Goal: Task Accomplishment & Management: Use online tool/utility

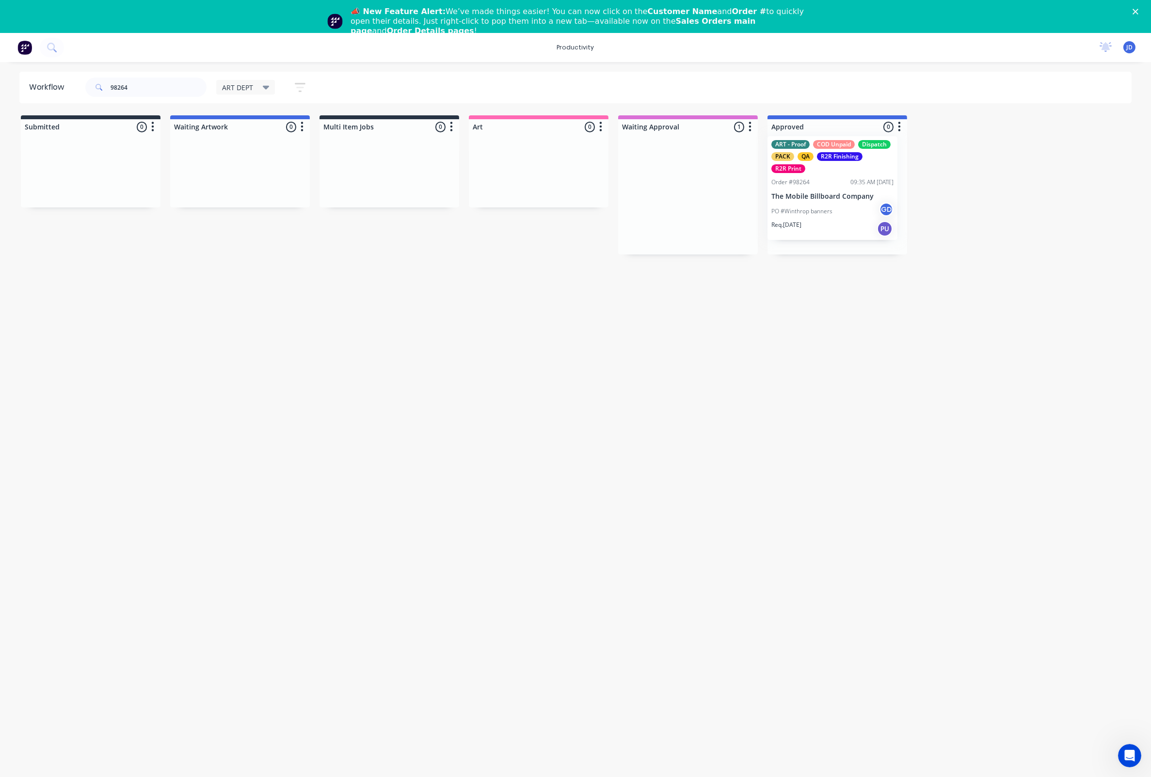
drag, startPoint x: 723, startPoint y: 196, endPoint x: 879, endPoint y: 187, distance: 155.5
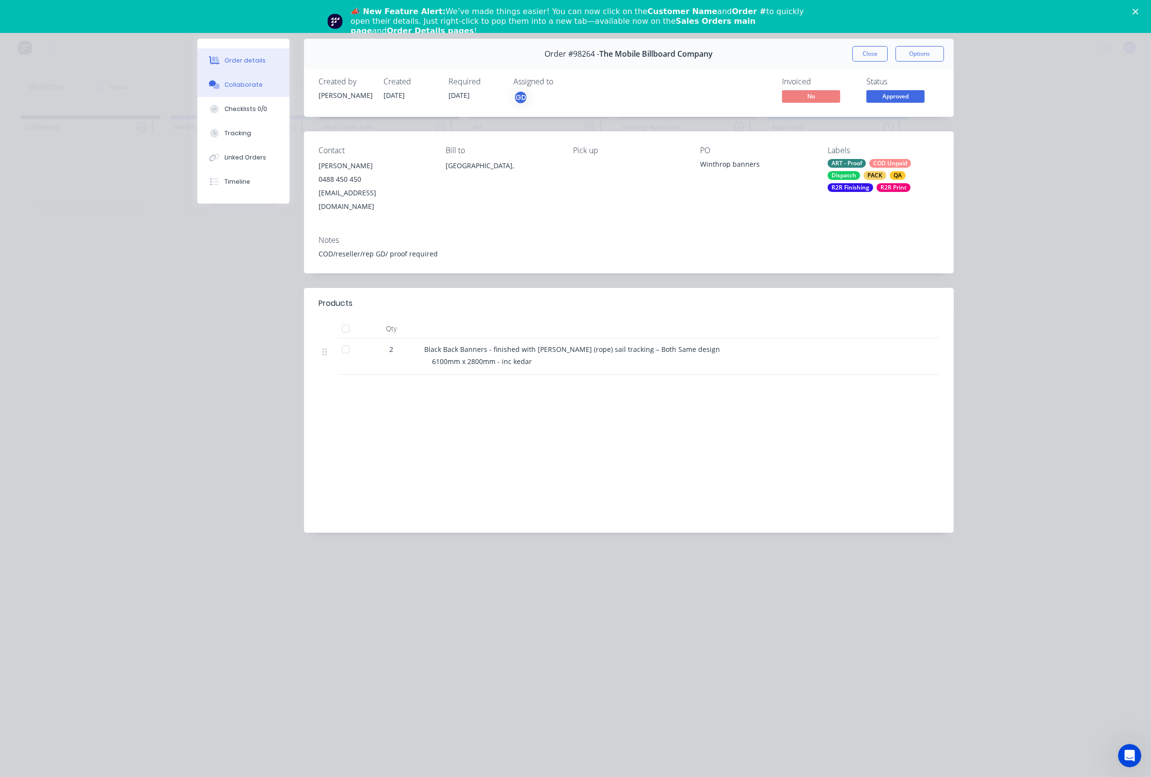
click at [216, 89] on icon at bounding box center [216, 86] width 7 height 6
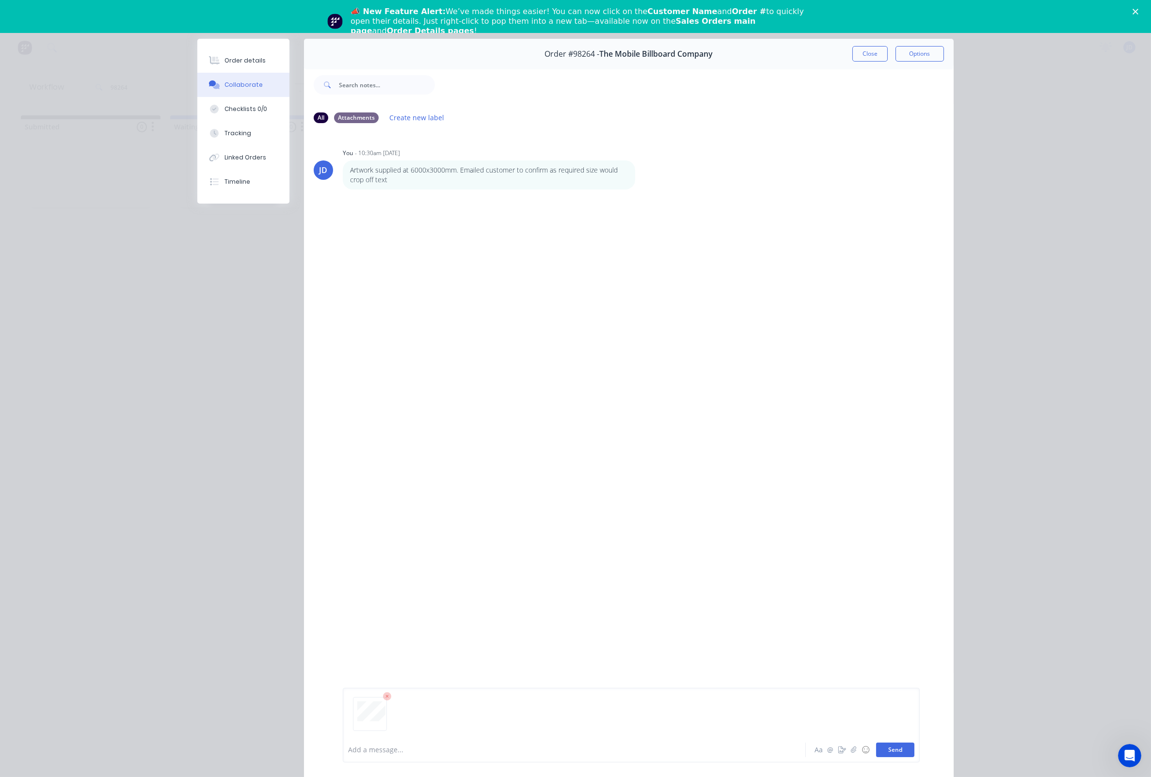
click at [887, 745] on button "Send" at bounding box center [895, 750] width 38 height 15
drag, startPoint x: 867, startPoint y: 54, endPoint x: 893, endPoint y: 68, distance: 29.1
click at [867, 54] on button "Close" at bounding box center [869, 54] width 35 height 16
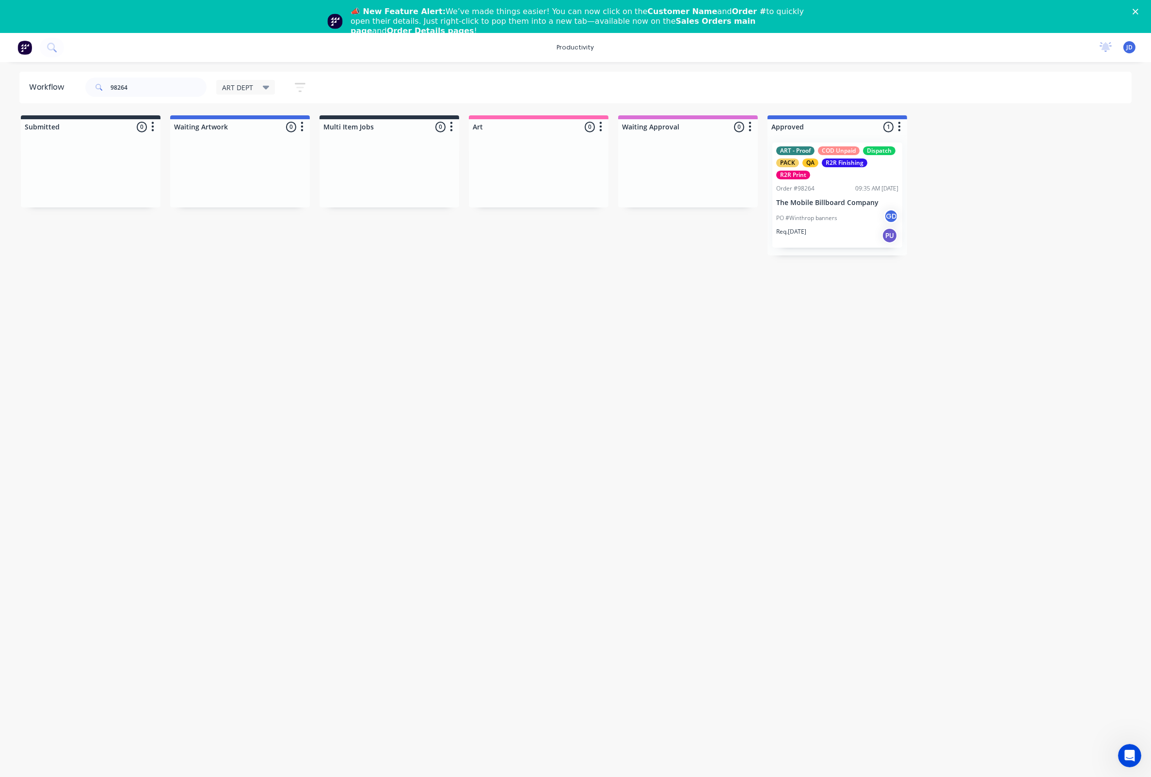
drag, startPoint x: 181, startPoint y: 86, endPoint x: 56, endPoint y: 77, distance: 126.0
click at [56, 77] on header "Workflow 98264 ART DEPT Save new view None edit ART DEPT (Default) edit Banner …" at bounding box center [575, 88] width 1113 height 32
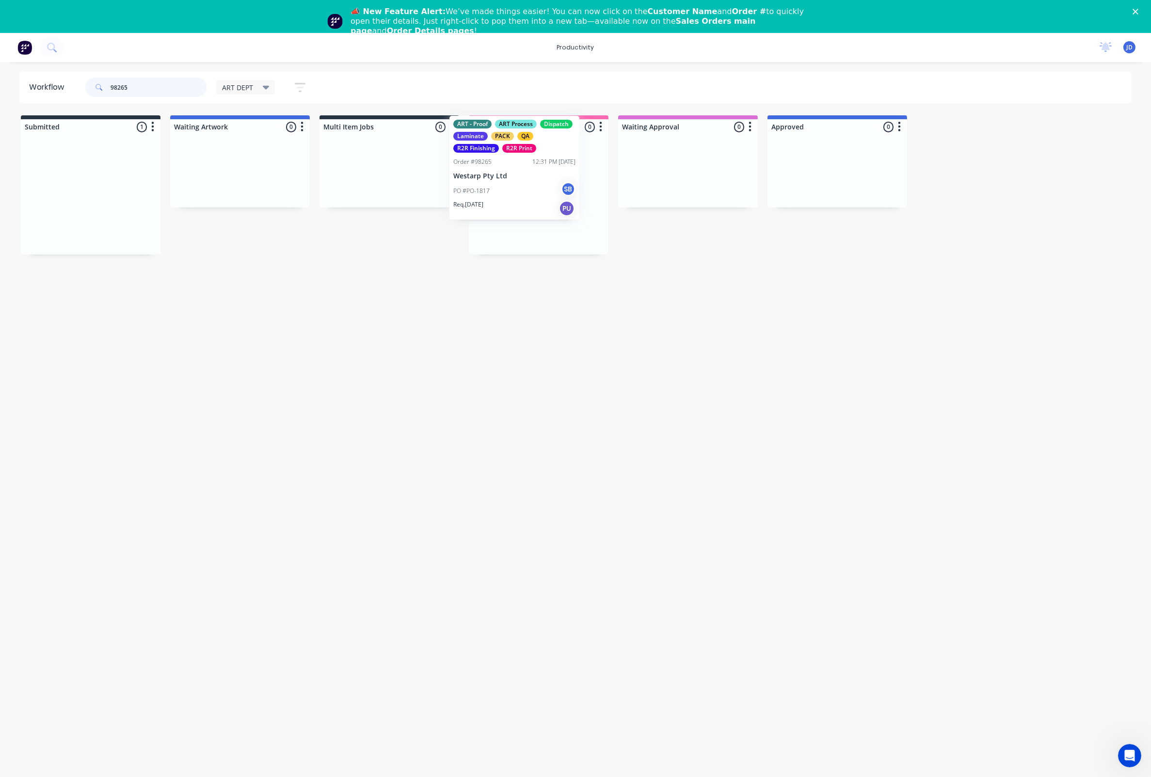
drag, startPoint x: 73, startPoint y: 227, endPoint x: 496, endPoint y: 201, distance: 424.6
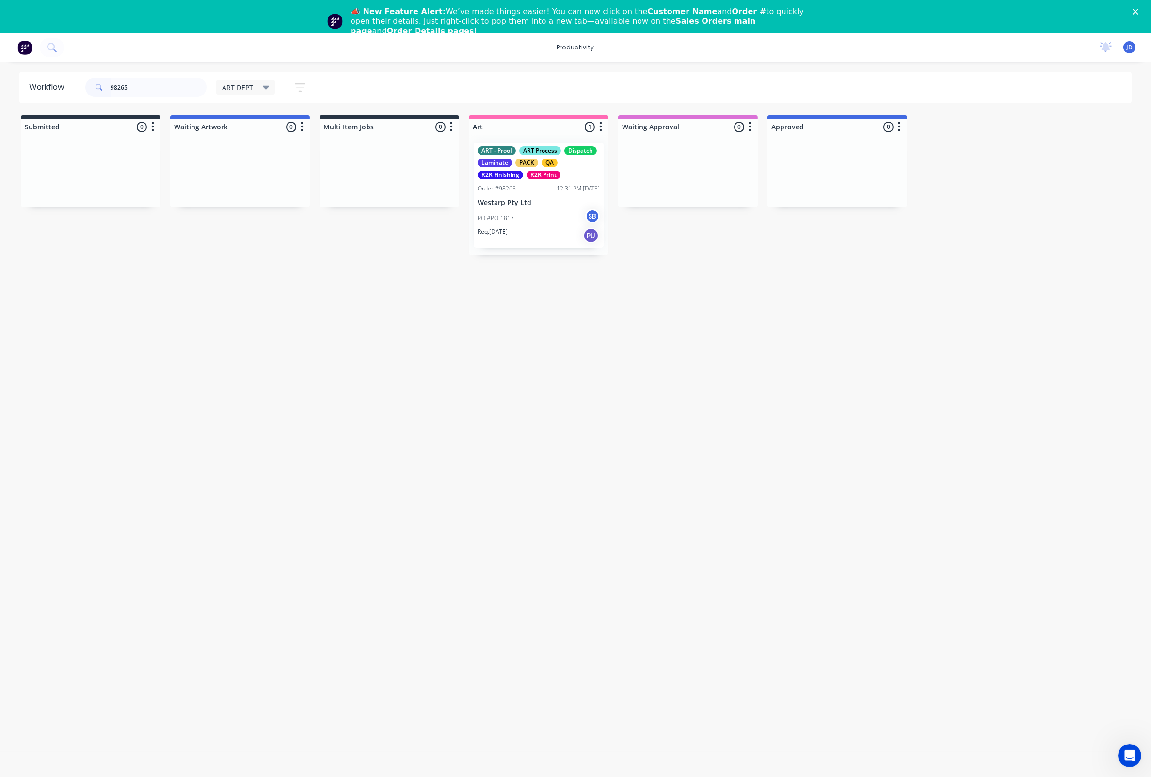
click at [508, 219] on p "PO #PO-1817" at bounding box center [496, 218] width 36 height 9
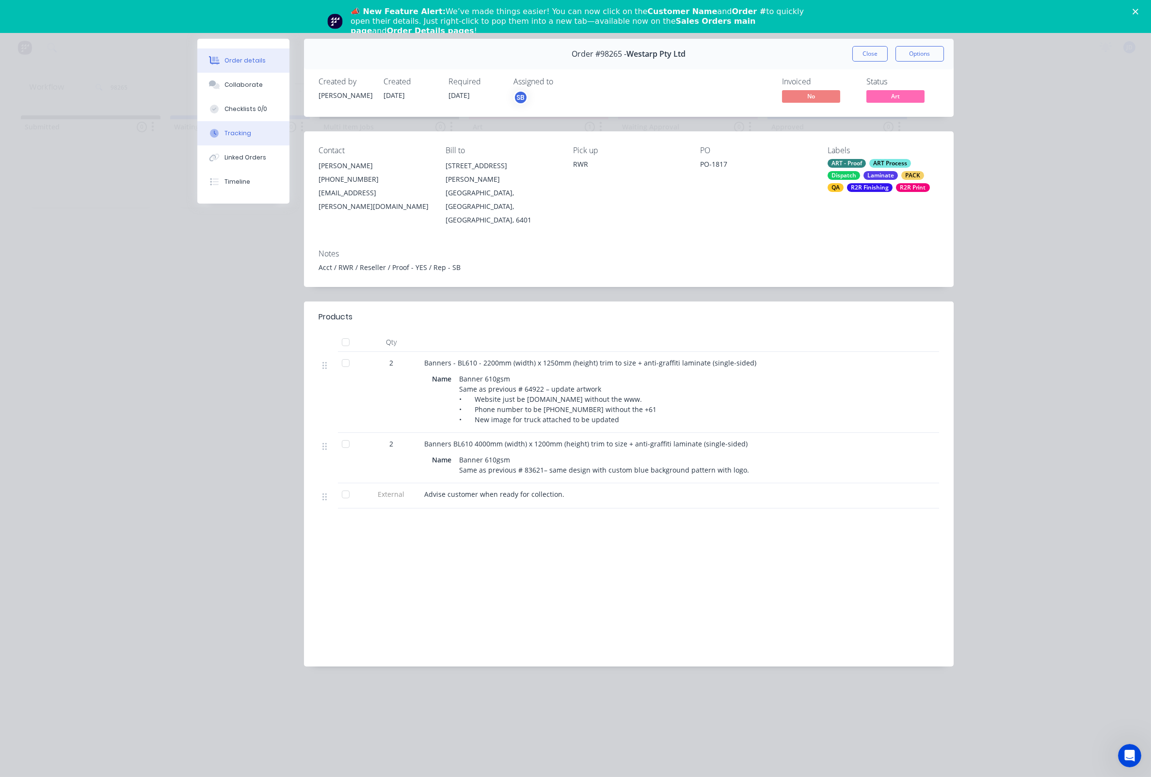
click at [254, 144] on button "Tracking" at bounding box center [243, 133] width 92 height 24
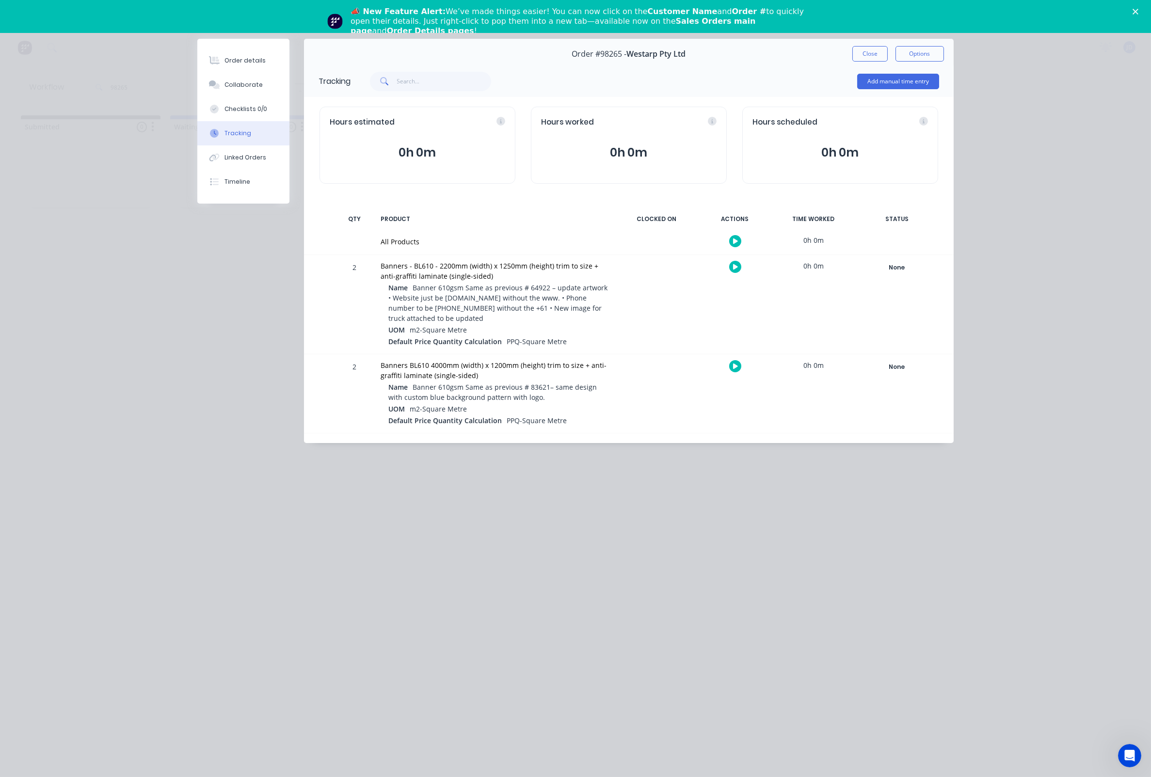
click at [733, 264] on icon "button" at bounding box center [735, 267] width 5 height 6
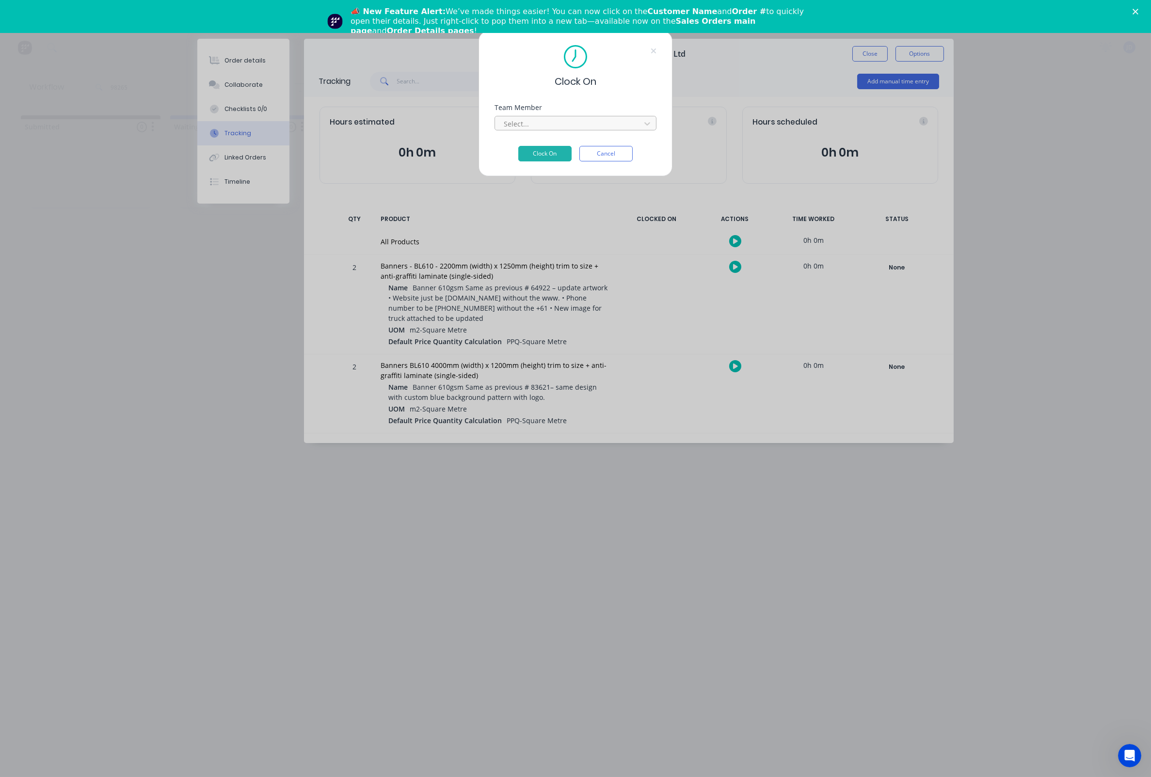
click at [528, 130] on div at bounding box center [569, 124] width 133 height 12
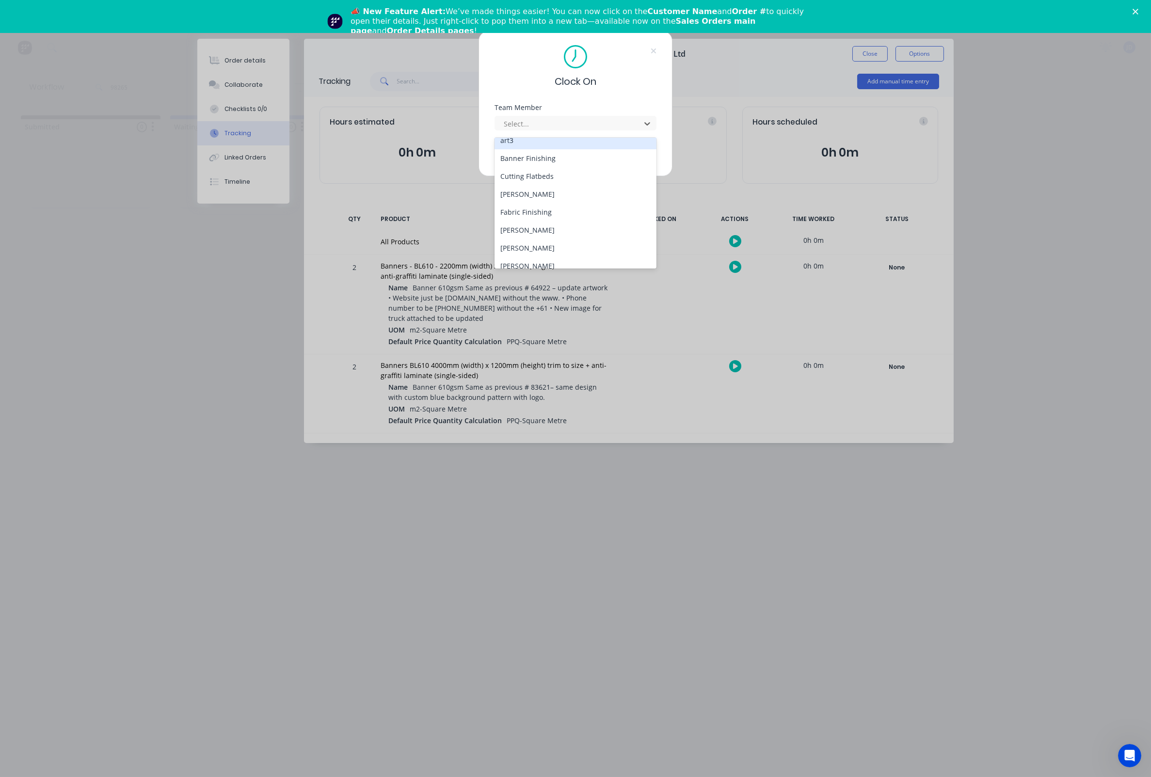
scroll to position [59, 0]
click at [525, 224] on div "[PERSON_NAME]" at bounding box center [576, 233] width 162 height 18
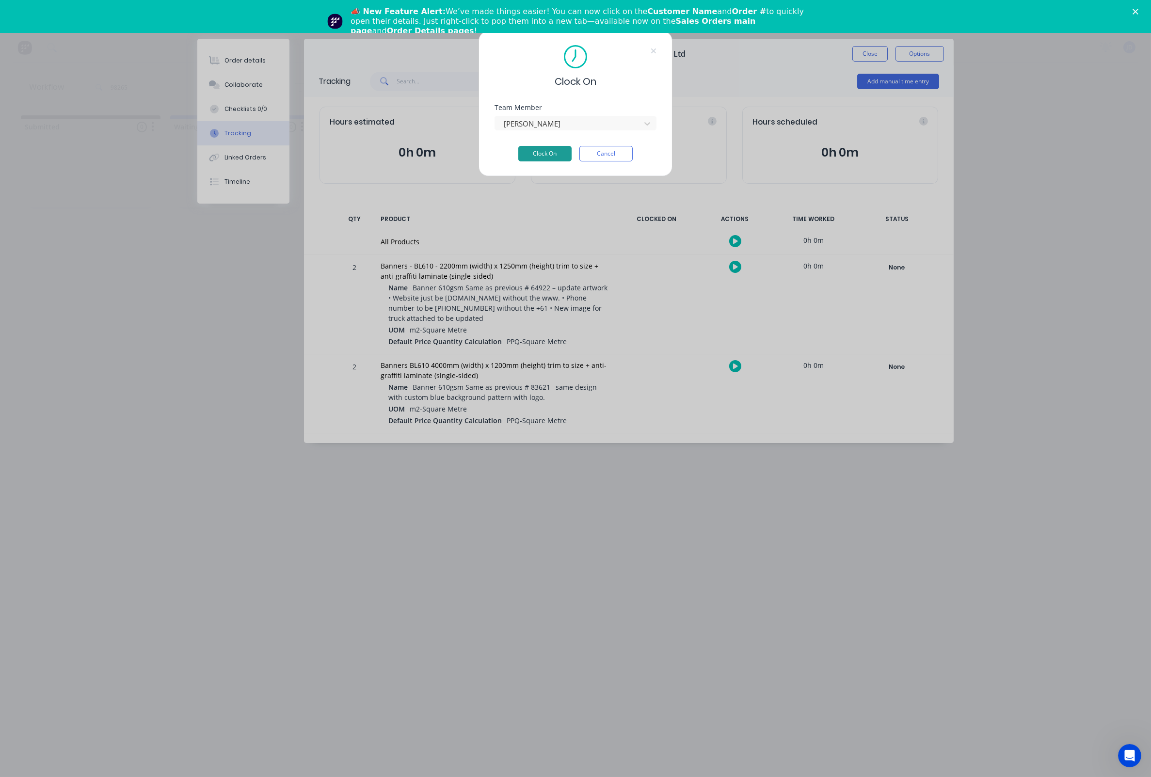
click at [560, 160] on button "Clock On" at bounding box center [544, 154] width 53 height 16
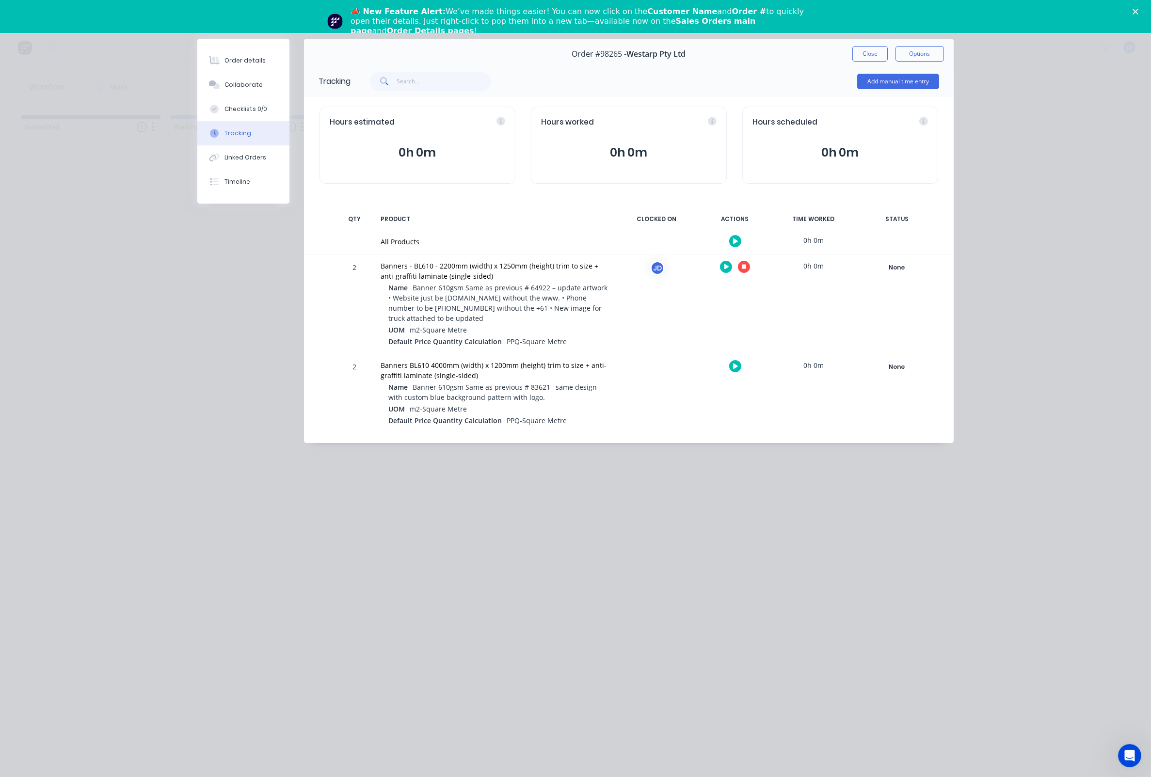
click at [744, 266] on icon "button" at bounding box center [744, 267] width 5 height 5
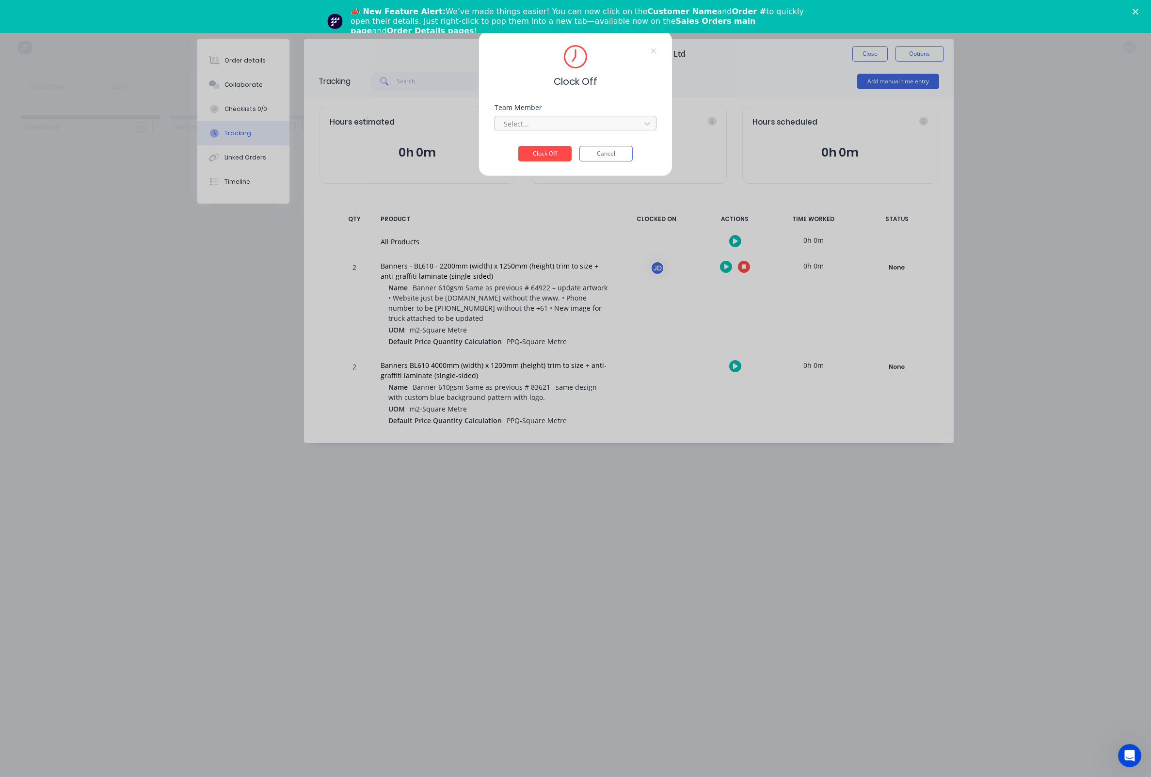
click at [573, 121] on div at bounding box center [569, 124] width 133 height 12
click at [550, 150] on div "[PERSON_NAME]" at bounding box center [576, 149] width 162 height 18
click at [544, 156] on button "Clock Off" at bounding box center [544, 154] width 53 height 16
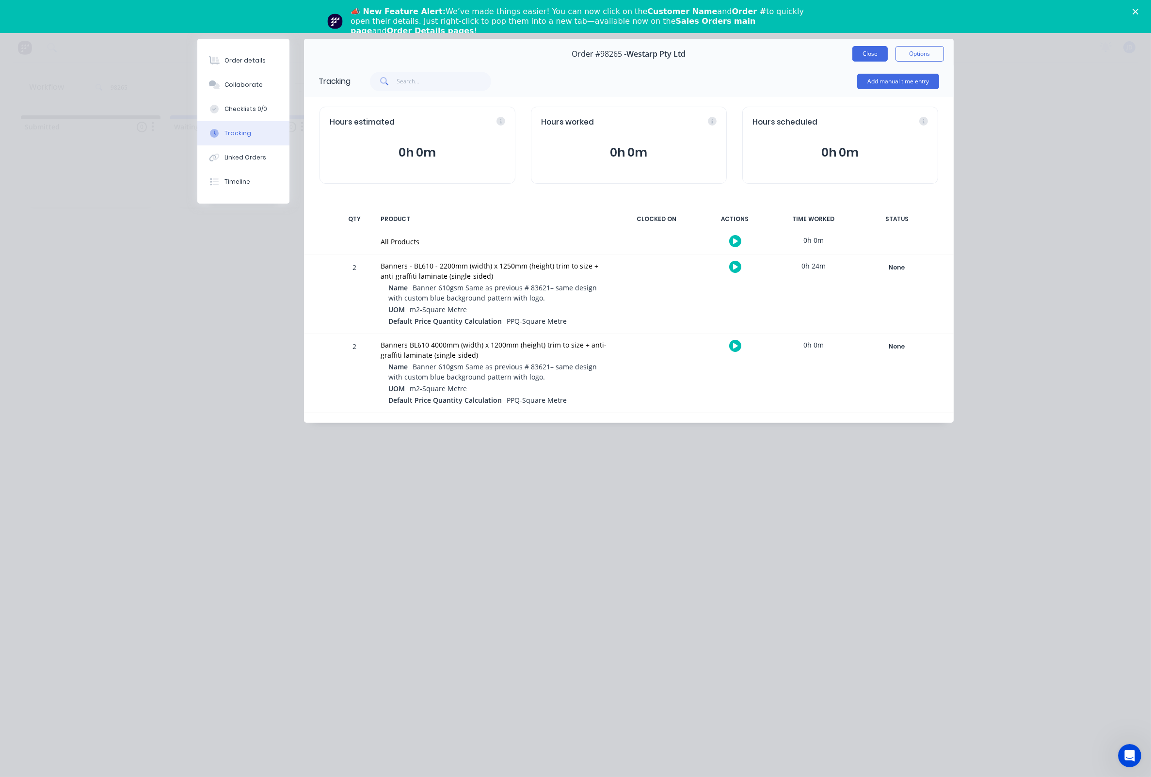
click at [872, 56] on button "Close" at bounding box center [869, 54] width 35 height 16
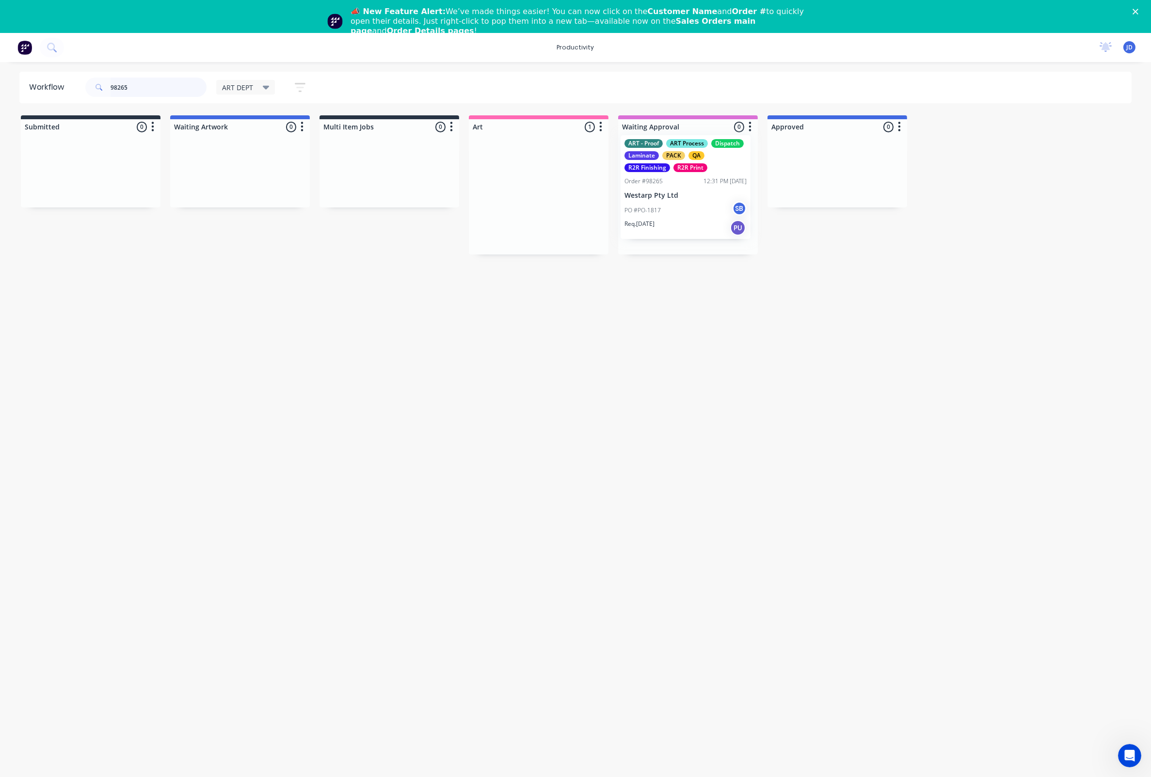
drag, startPoint x: 554, startPoint y: 217, endPoint x: 708, endPoint y: 209, distance: 154.8
drag, startPoint x: 148, startPoint y: 88, endPoint x: 92, endPoint y: 80, distance: 56.9
click at [92, 80] on div "98265" at bounding box center [145, 87] width 121 height 19
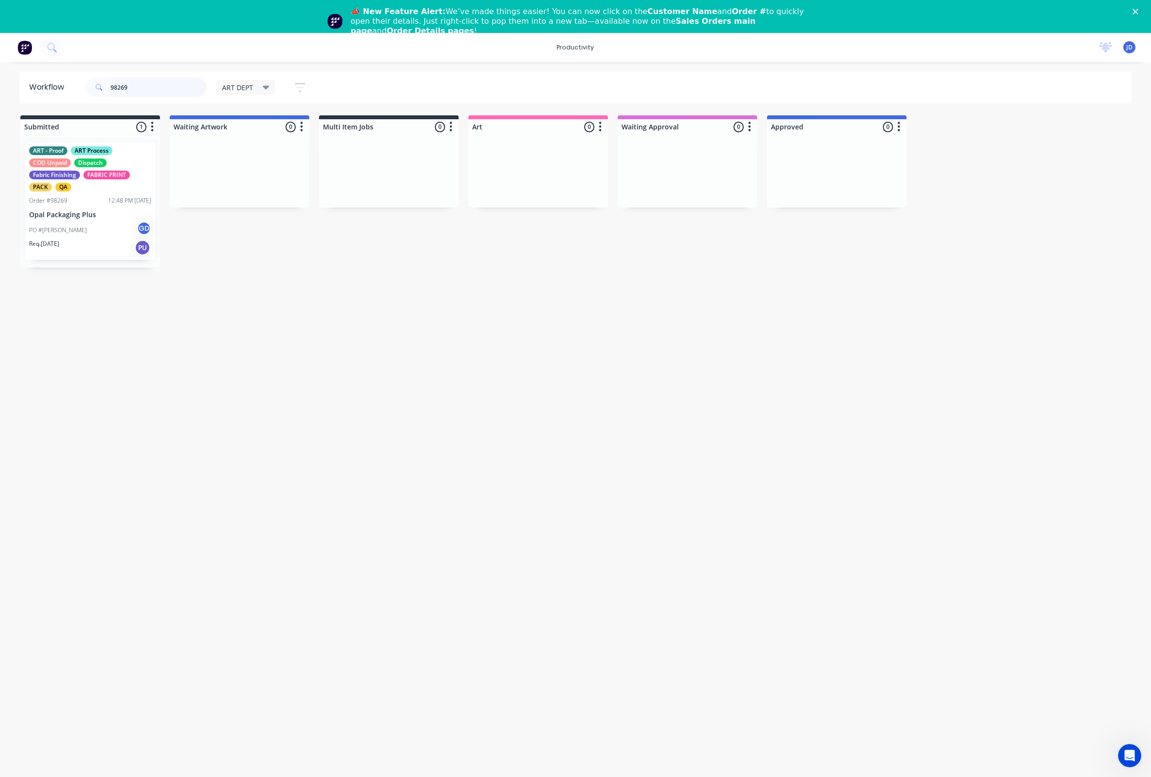
scroll to position [0, 0]
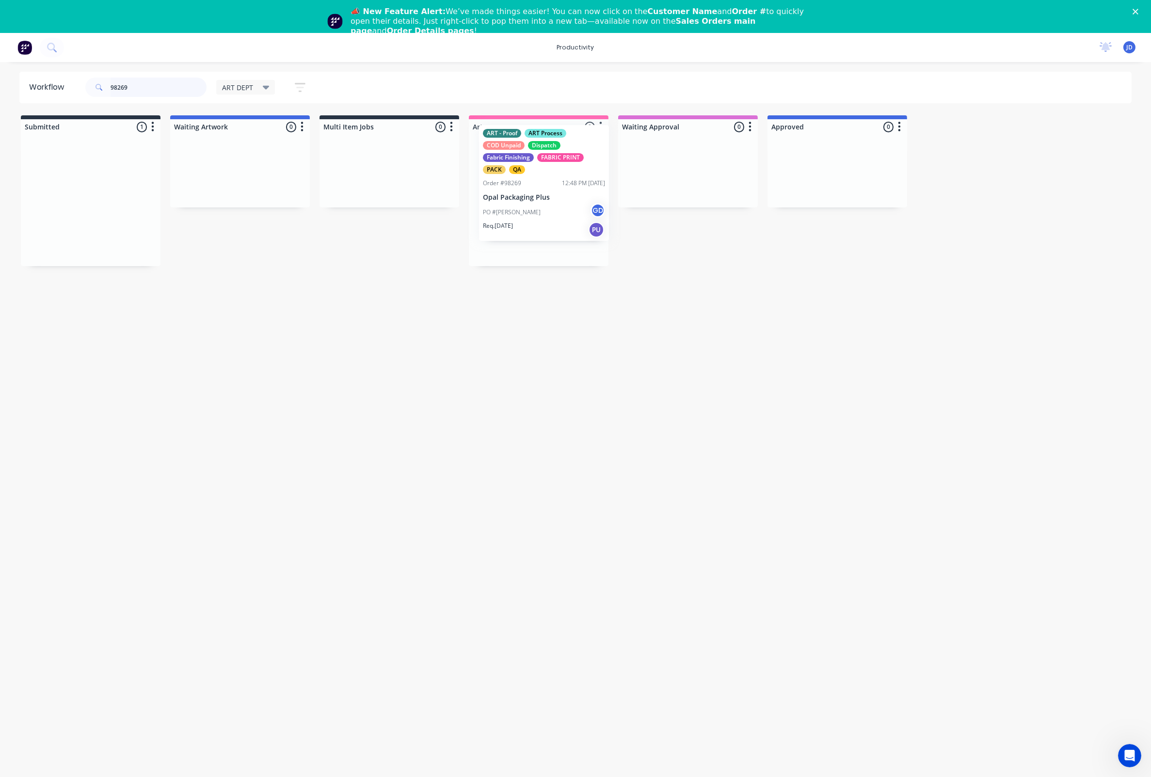
drag, startPoint x: 69, startPoint y: 208, endPoint x: 527, endPoint y: 190, distance: 458.0
click at [543, 216] on p "Opal Packaging Plus" at bounding box center [539, 215] width 122 height 8
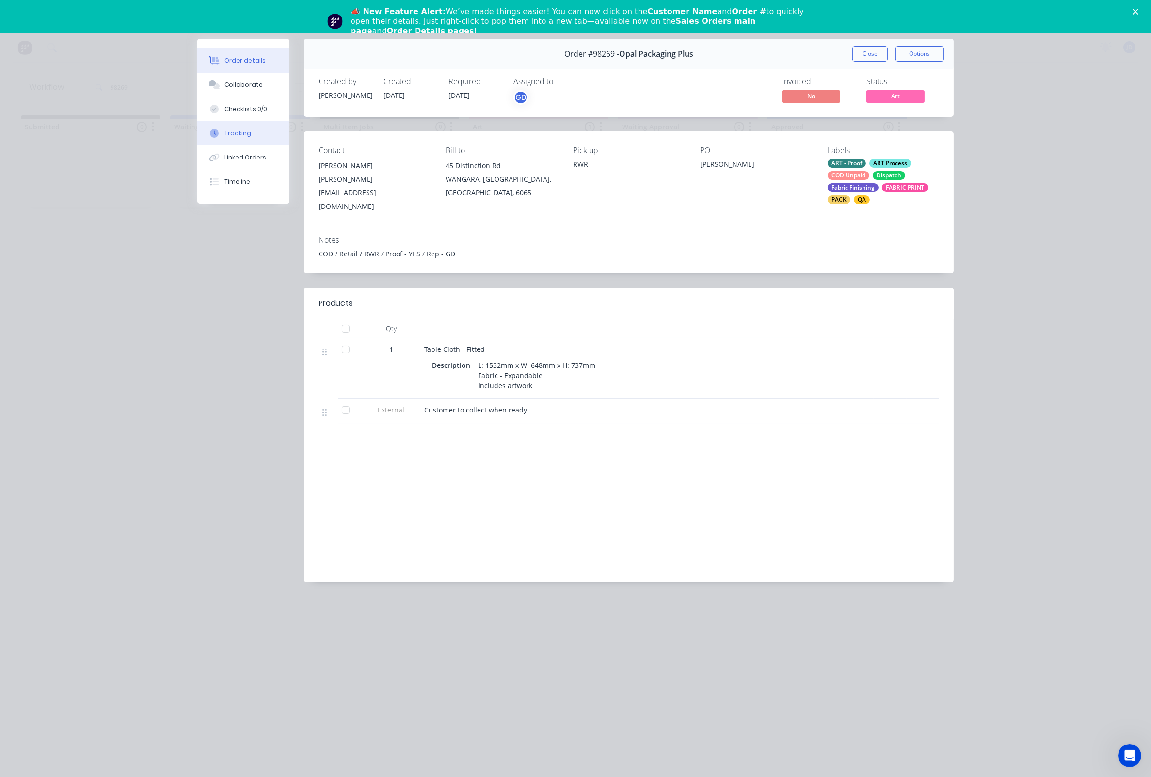
click at [248, 144] on button "Tracking" at bounding box center [243, 133] width 92 height 24
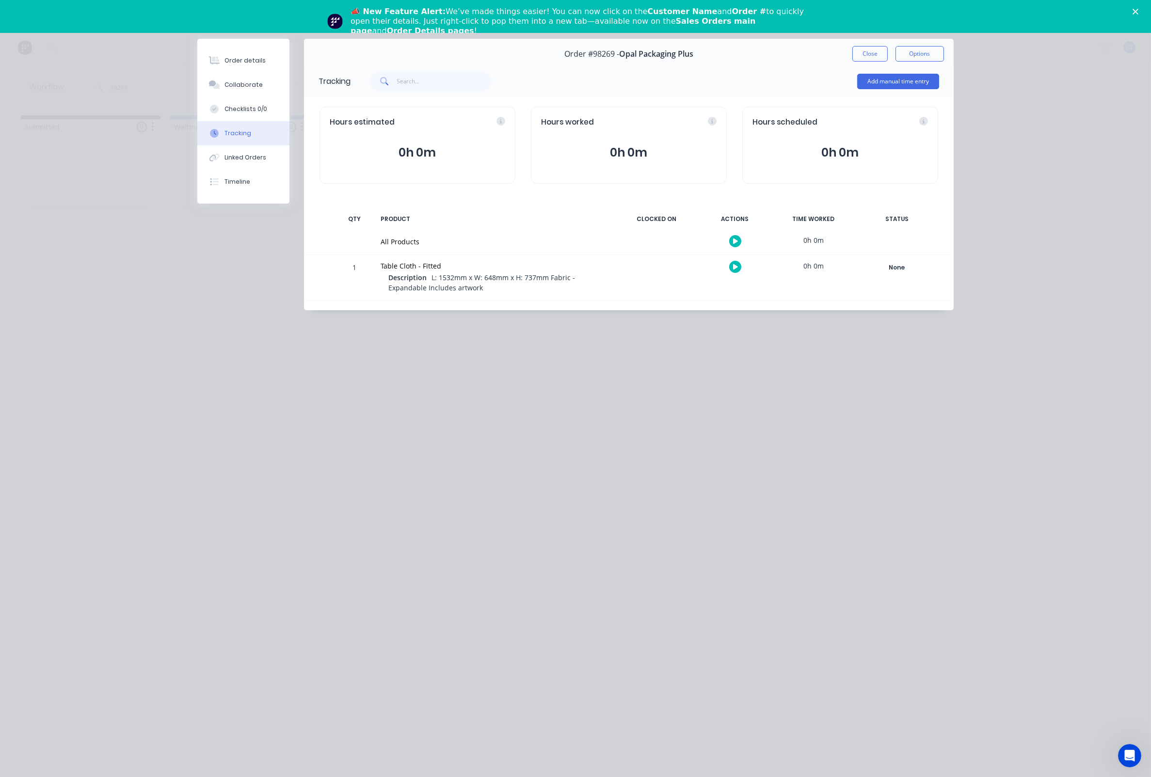
drag, startPoint x: 726, startPoint y: 268, endPoint x: 733, endPoint y: 269, distance: 6.9
click at [726, 268] on div at bounding box center [735, 267] width 73 height 24
click at [733, 269] on icon "button" at bounding box center [735, 267] width 5 height 6
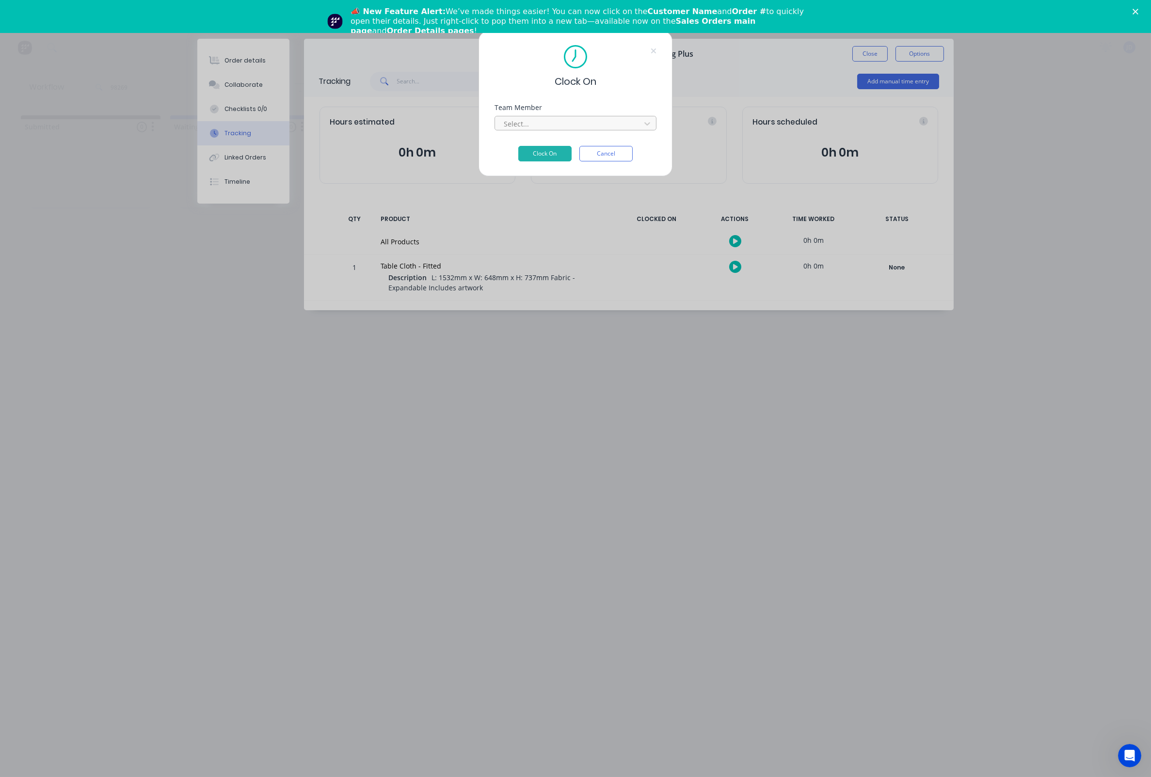
click at [508, 126] on div "Select..." at bounding box center [569, 124] width 131 height 10
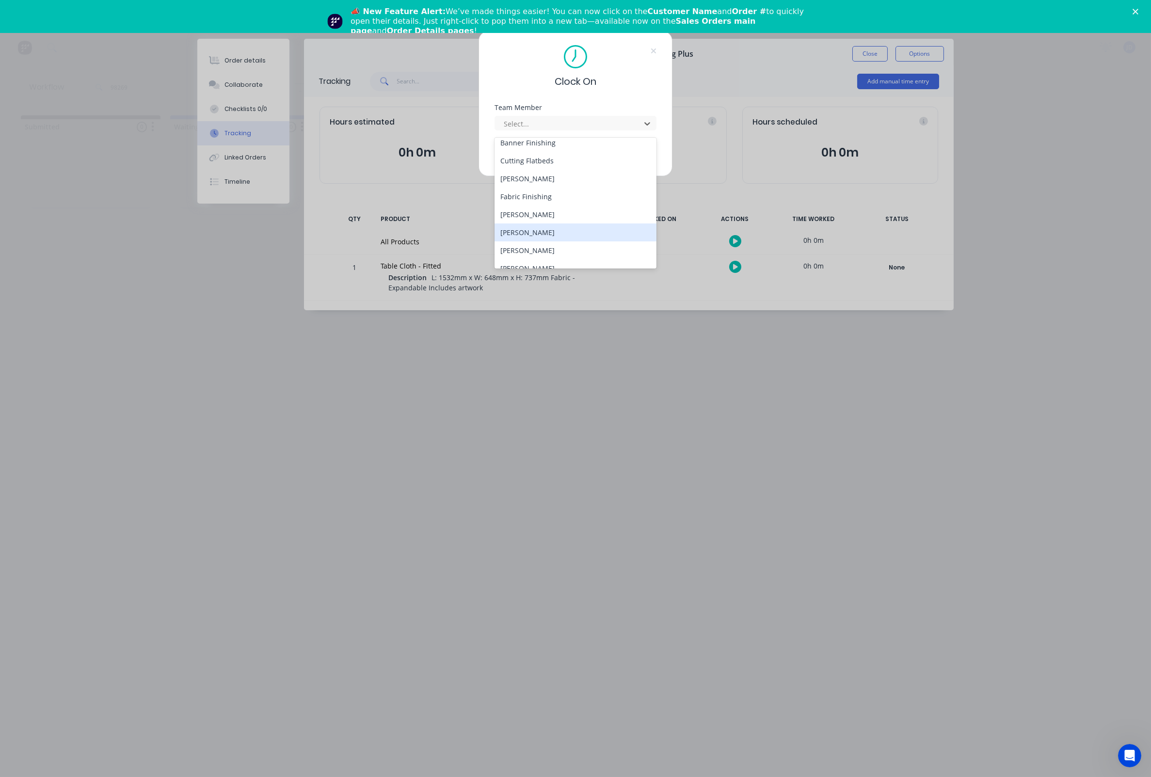
scroll to position [60, 0]
drag, startPoint x: 528, startPoint y: 230, endPoint x: 531, endPoint y: 222, distance: 9.4
click at [527, 230] on div "[PERSON_NAME]" at bounding box center [576, 233] width 162 height 18
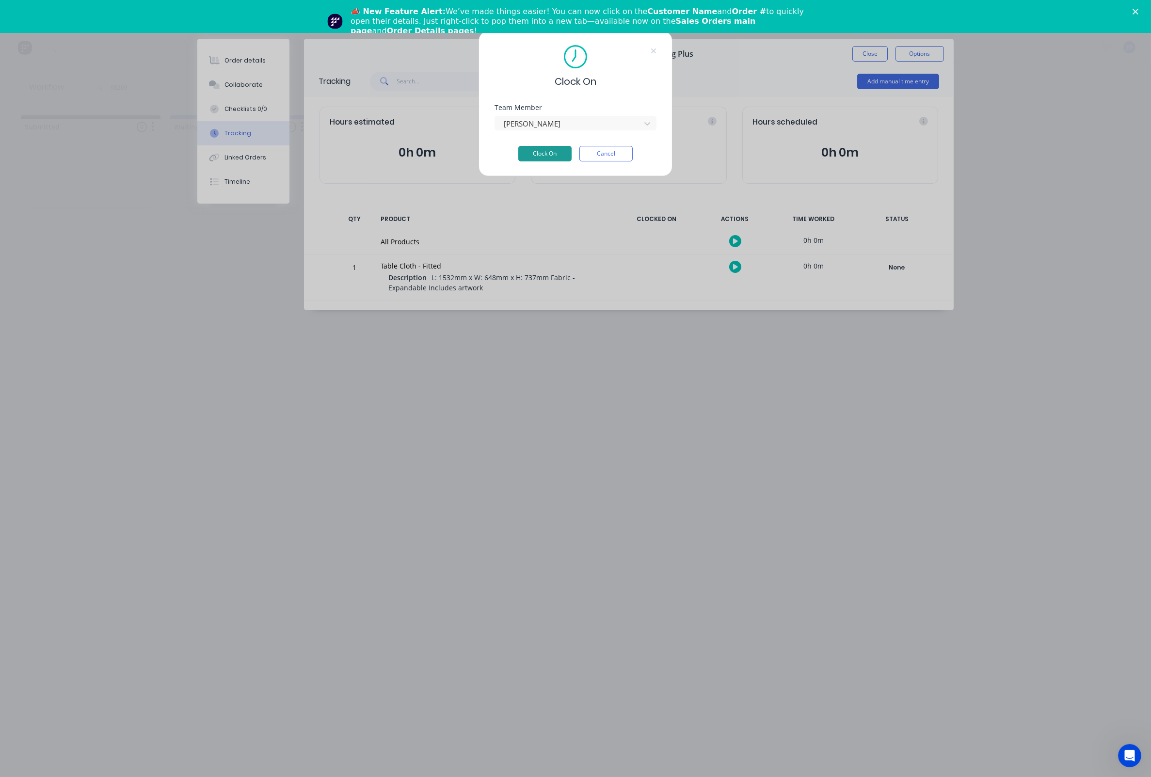
click at [555, 152] on button "Clock On" at bounding box center [544, 154] width 53 height 16
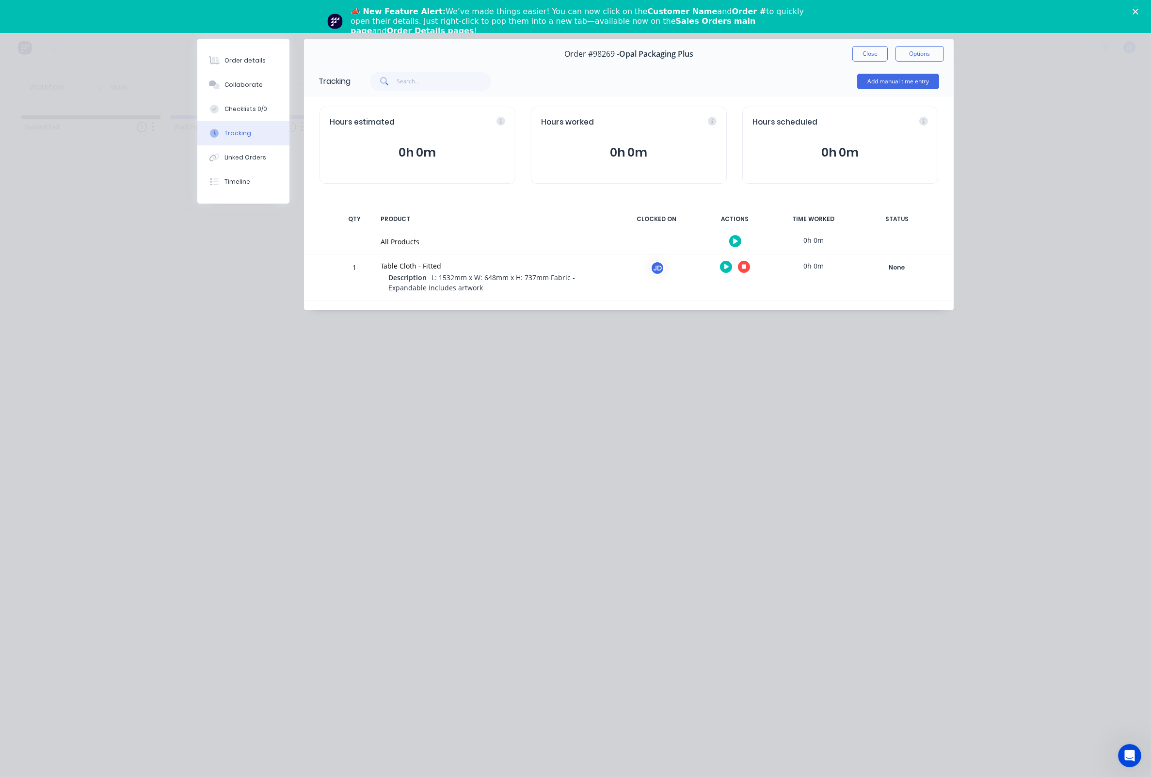
click at [744, 265] on icon "button" at bounding box center [744, 267] width 5 height 6
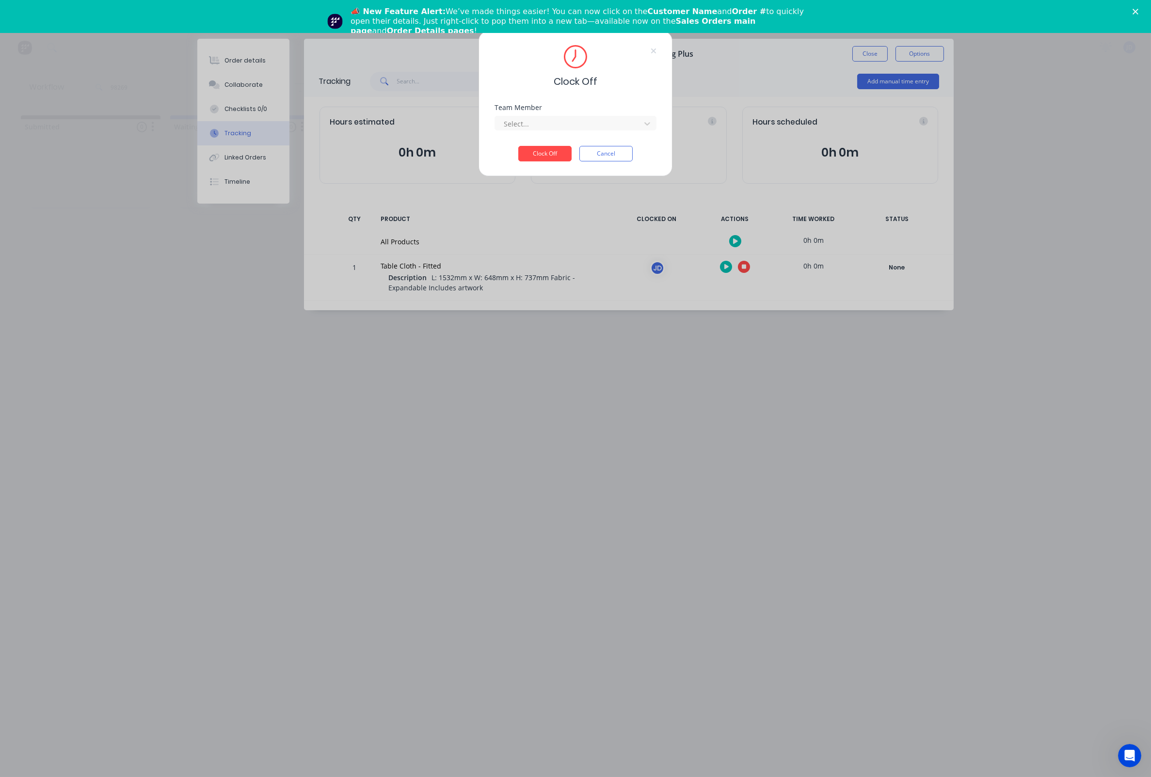
drag, startPoint x: 597, startPoint y: 124, endPoint x: 581, endPoint y: 137, distance: 21.1
click at [597, 124] on div at bounding box center [569, 124] width 133 height 12
click at [549, 146] on div "[PERSON_NAME]" at bounding box center [576, 149] width 162 height 18
click at [547, 161] on button "Clock Off" at bounding box center [544, 154] width 53 height 16
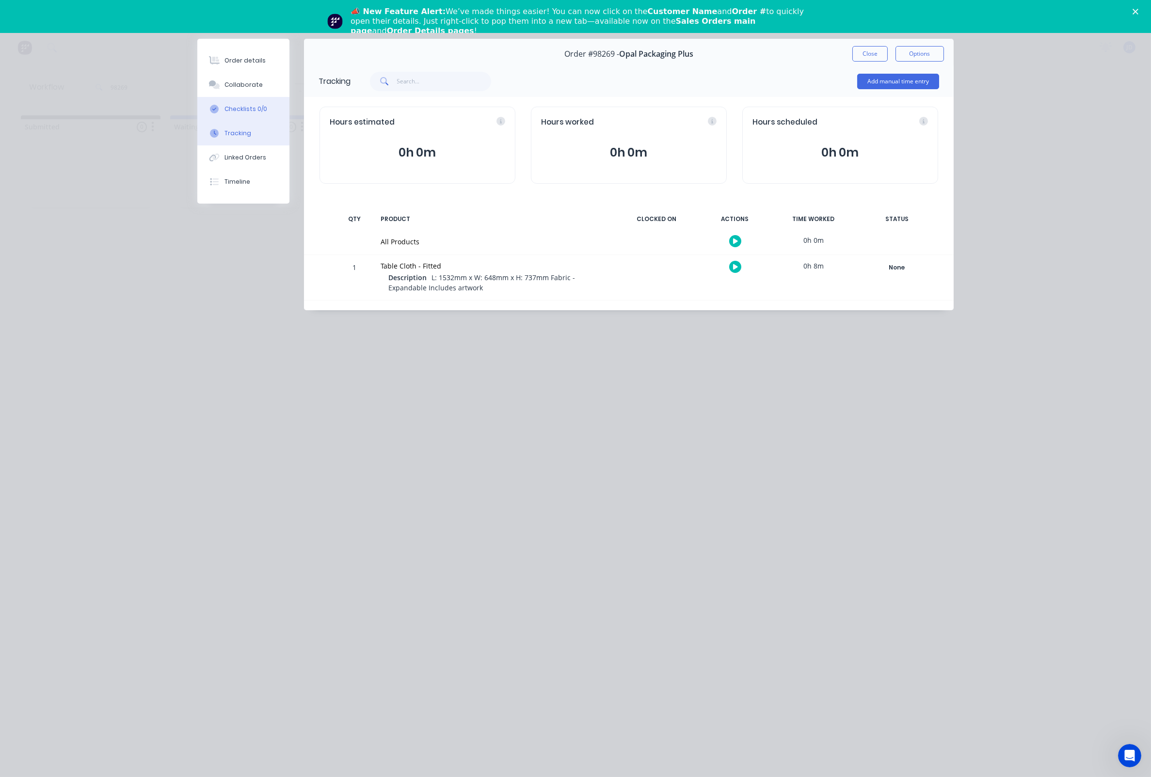
drag, startPoint x: 248, startPoint y: 106, endPoint x: 224, endPoint y: 112, distance: 24.8
click at [248, 106] on button "Checklists 0/0" at bounding box center [243, 109] width 92 height 24
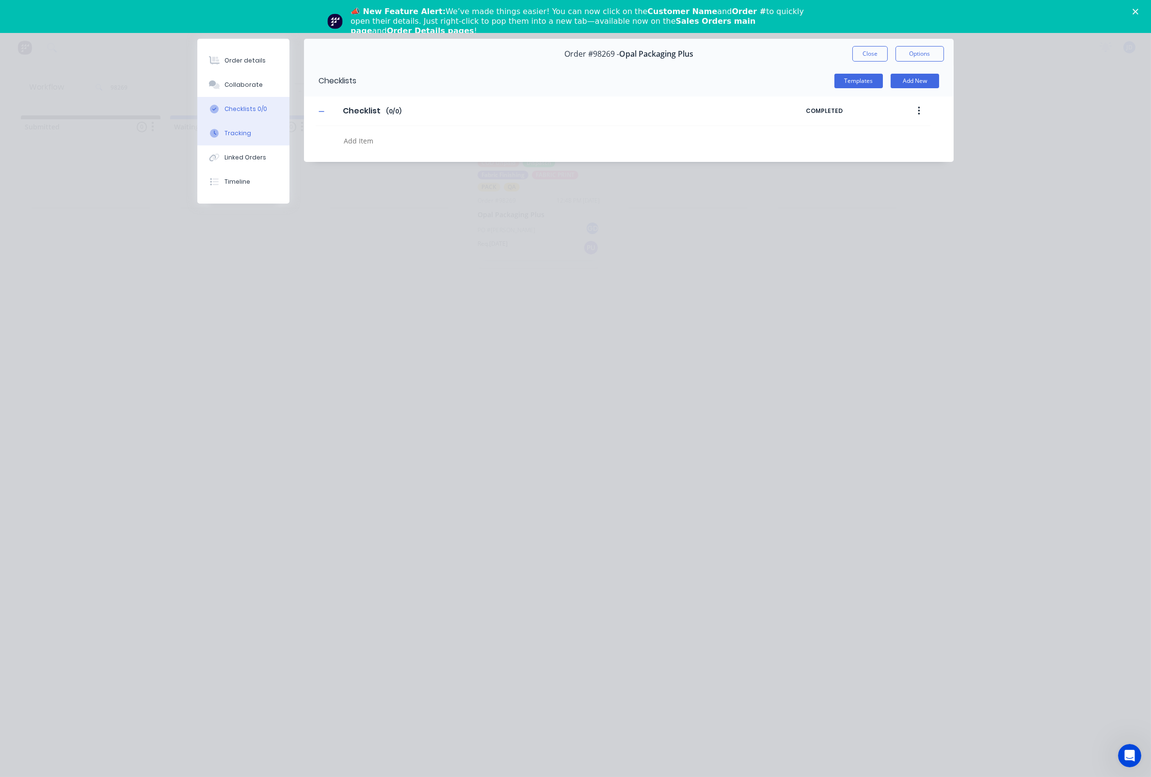
drag, startPoint x: 224, startPoint y: 112, endPoint x: 225, endPoint y: 130, distance: 18.0
click at [223, 112] on button "Checklists 0/0" at bounding box center [243, 109] width 92 height 24
click at [226, 134] on div "Tracking" at bounding box center [237, 133] width 27 height 9
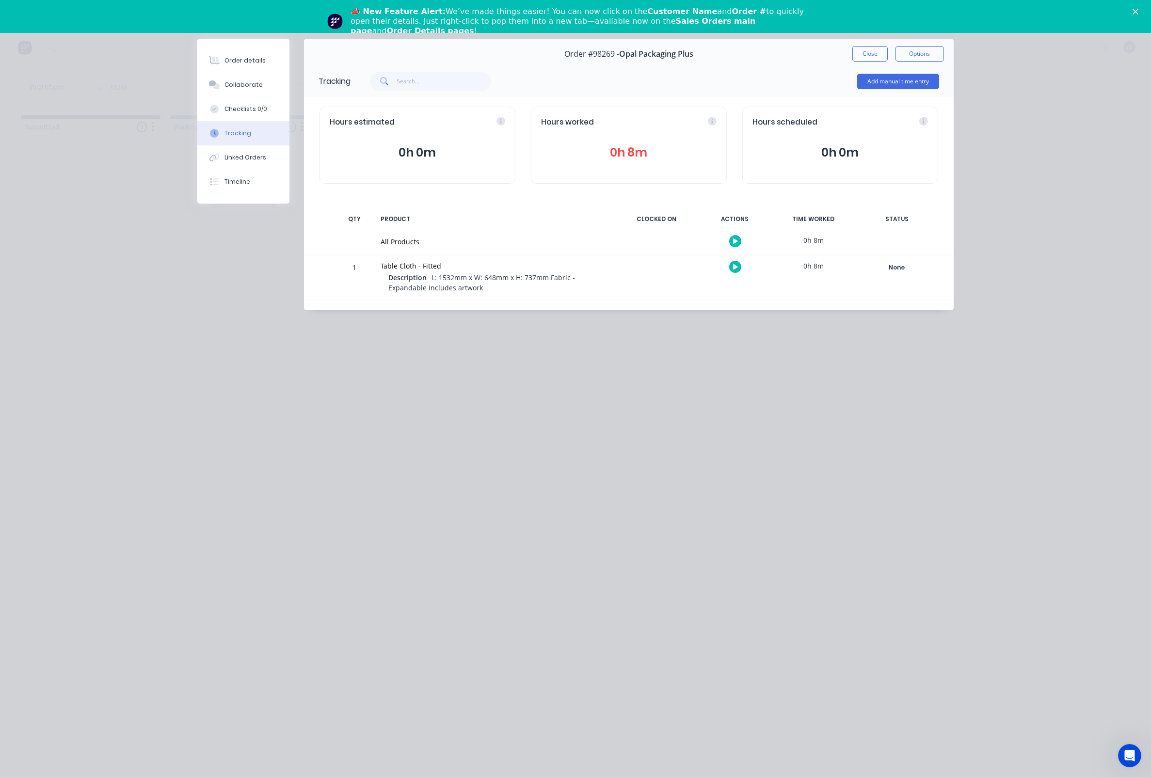
click at [737, 260] on div at bounding box center [735, 267] width 73 height 24
click at [736, 270] on icon "button" at bounding box center [735, 267] width 5 height 6
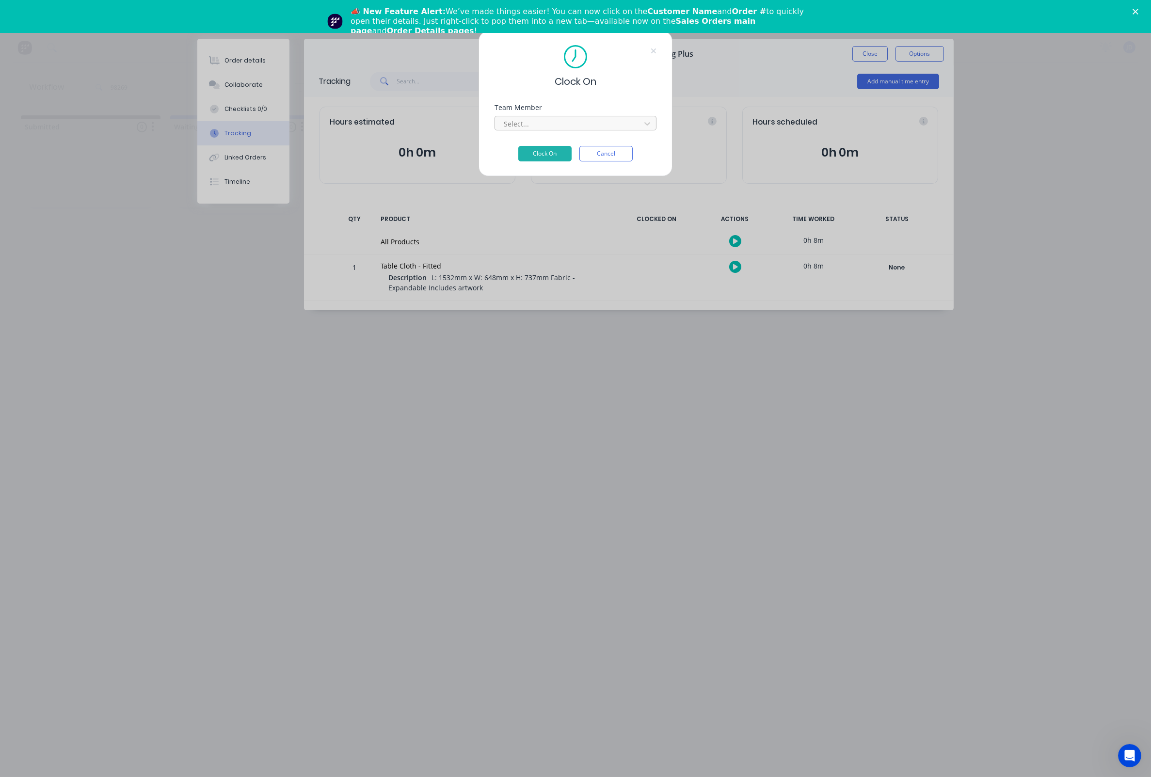
click at [500, 131] on div "Select..." at bounding box center [569, 123] width 139 height 15
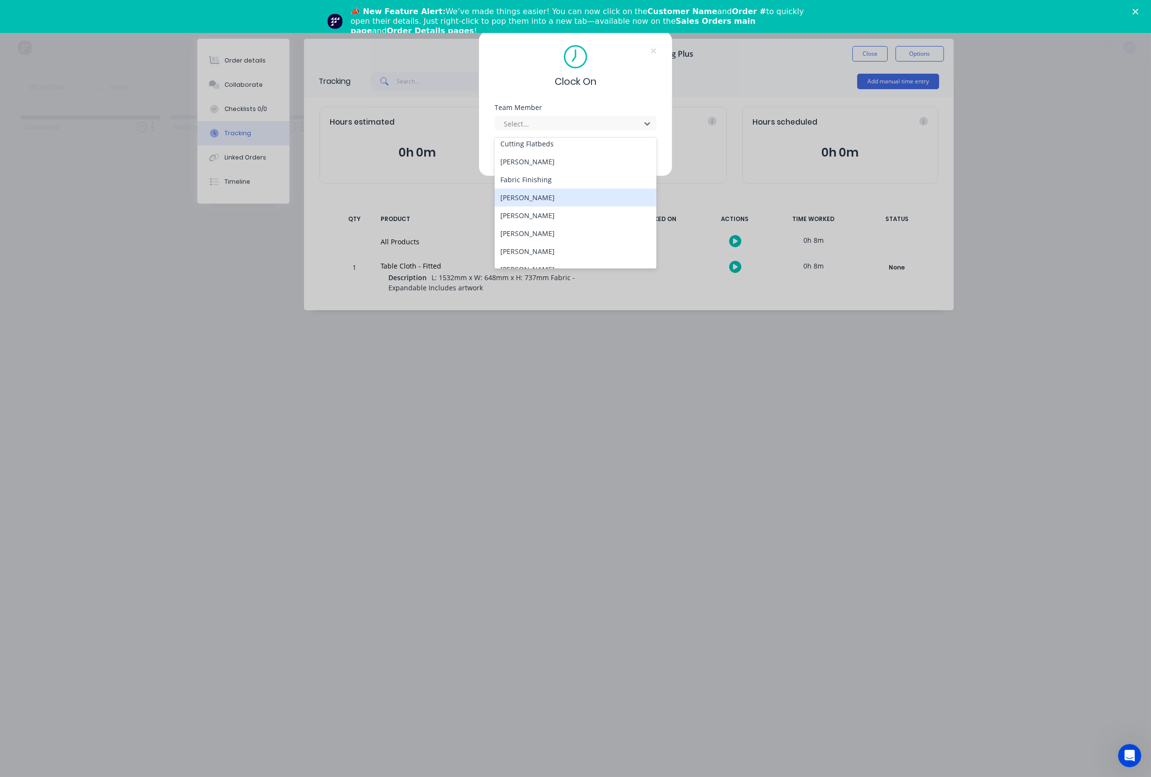
scroll to position [78, 0]
click at [516, 206] on div "[PERSON_NAME]" at bounding box center [576, 215] width 162 height 18
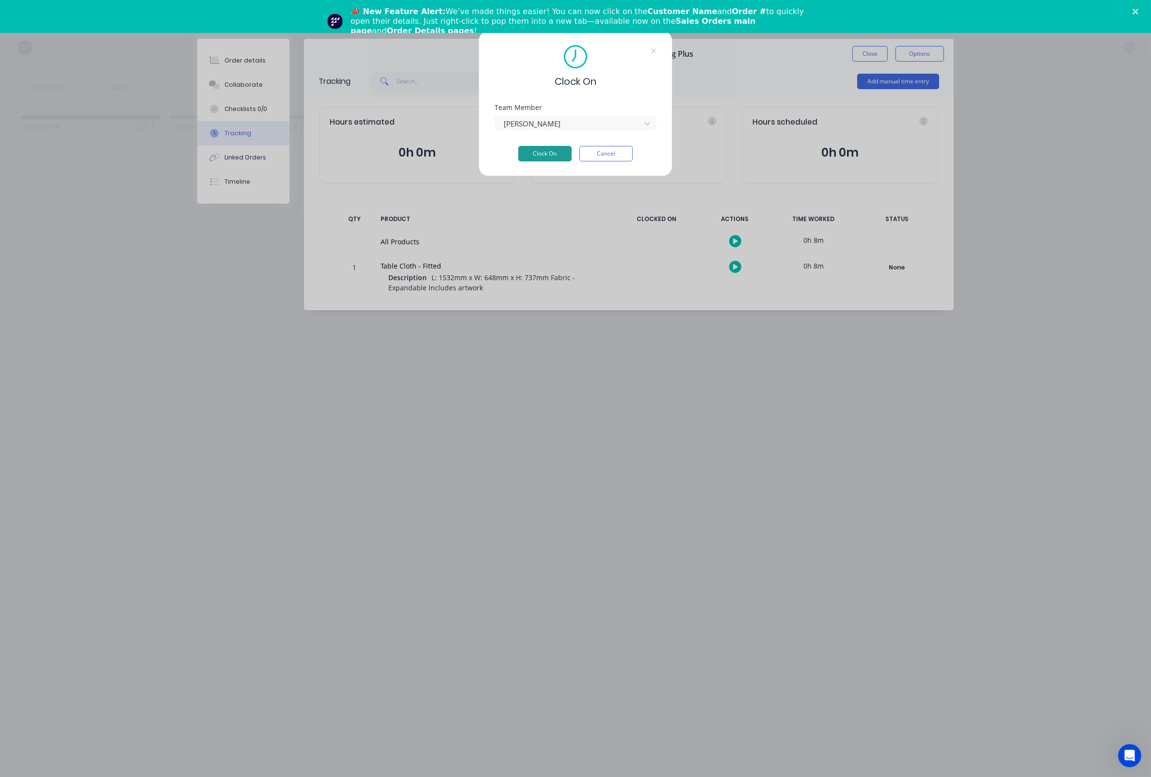
click at [539, 156] on button "Clock On" at bounding box center [544, 154] width 53 height 16
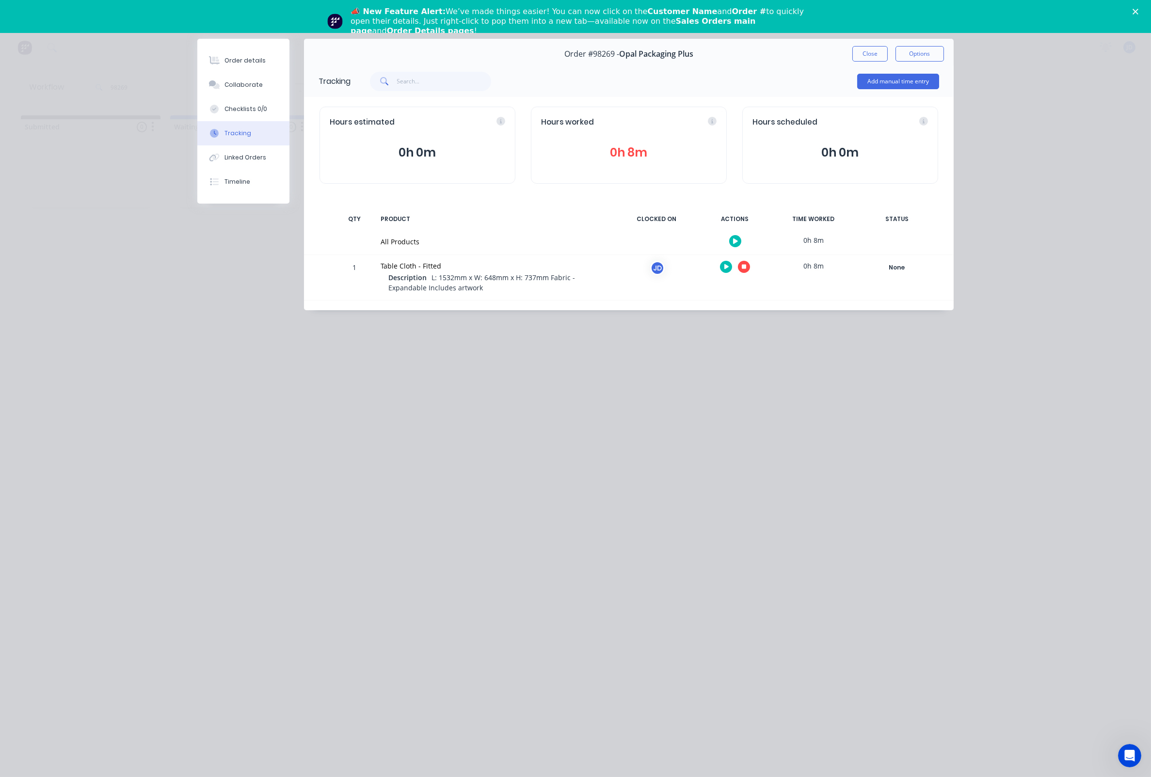
click at [745, 269] on icon "button" at bounding box center [744, 267] width 5 height 5
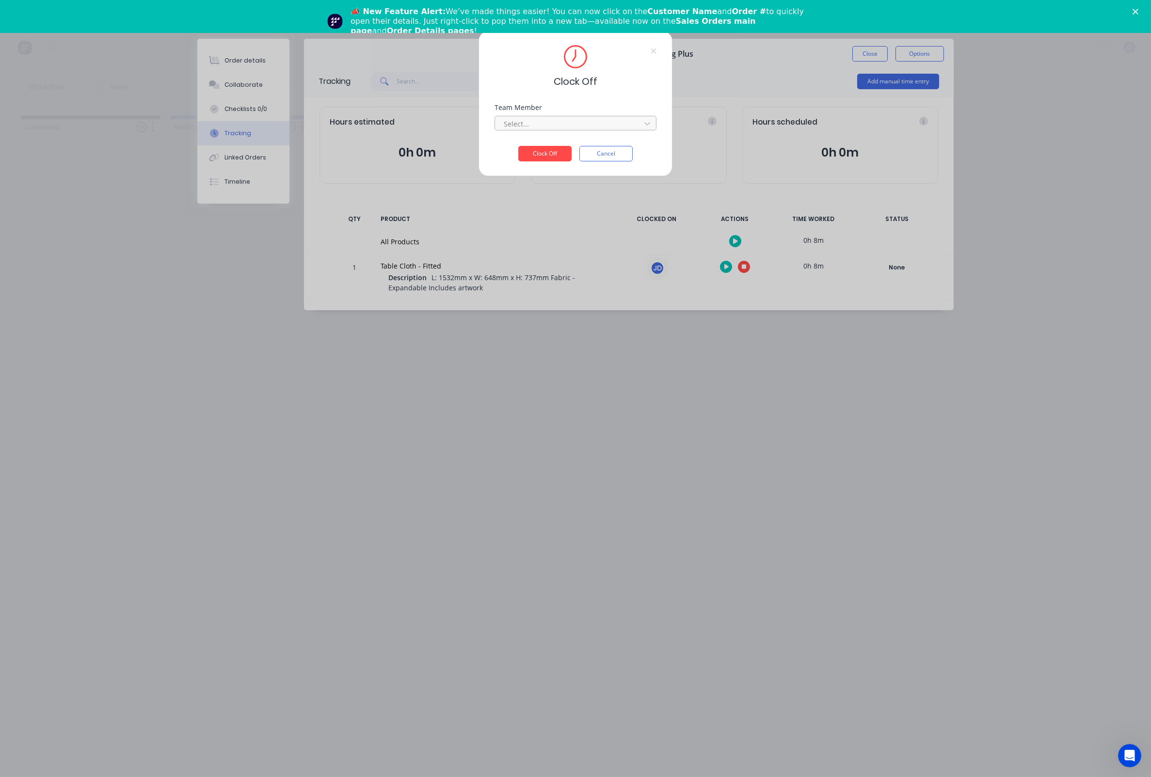
click at [573, 130] on div at bounding box center [569, 124] width 133 height 12
click at [552, 146] on div "[PERSON_NAME]" at bounding box center [576, 149] width 162 height 18
click at [555, 160] on button "Clock Off" at bounding box center [544, 154] width 53 height 16
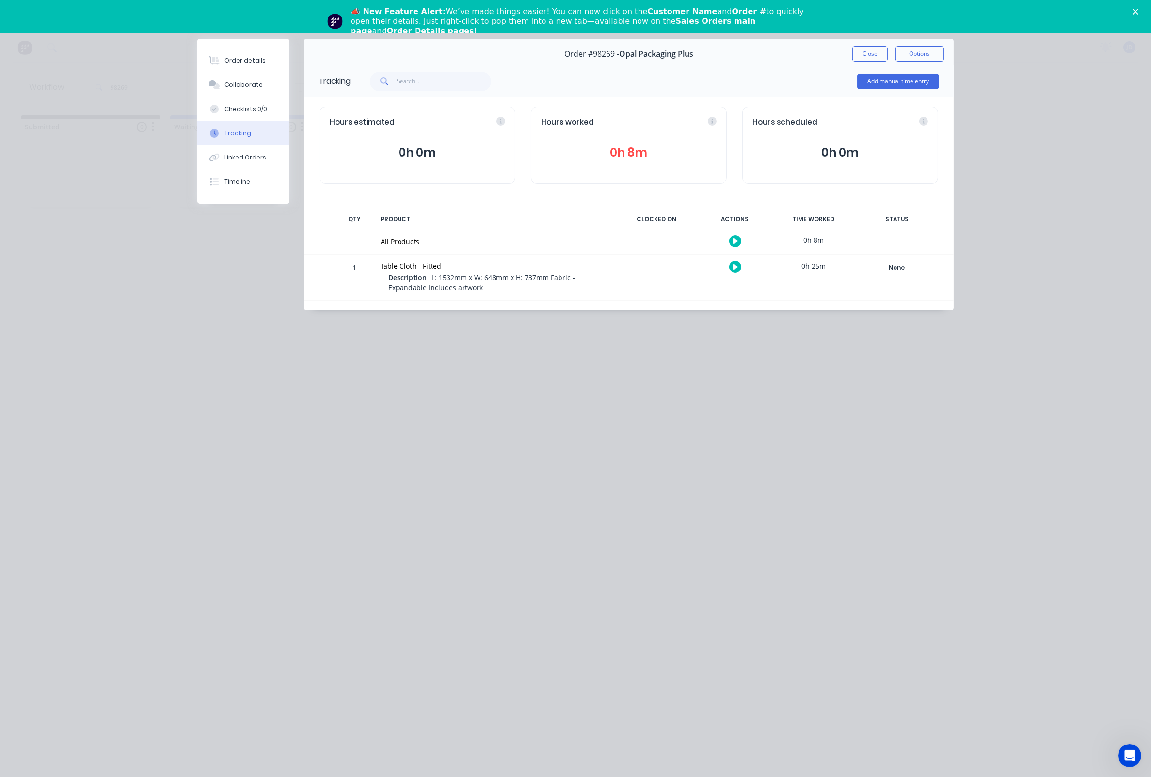
drag, startPoint x: 866, startPoint y: 59, endPoint x: 861, endPoint y: 60, distance: 5.4
click at [865, 59] on button "Close" at bounding box center [869, 54] width 35 height 16
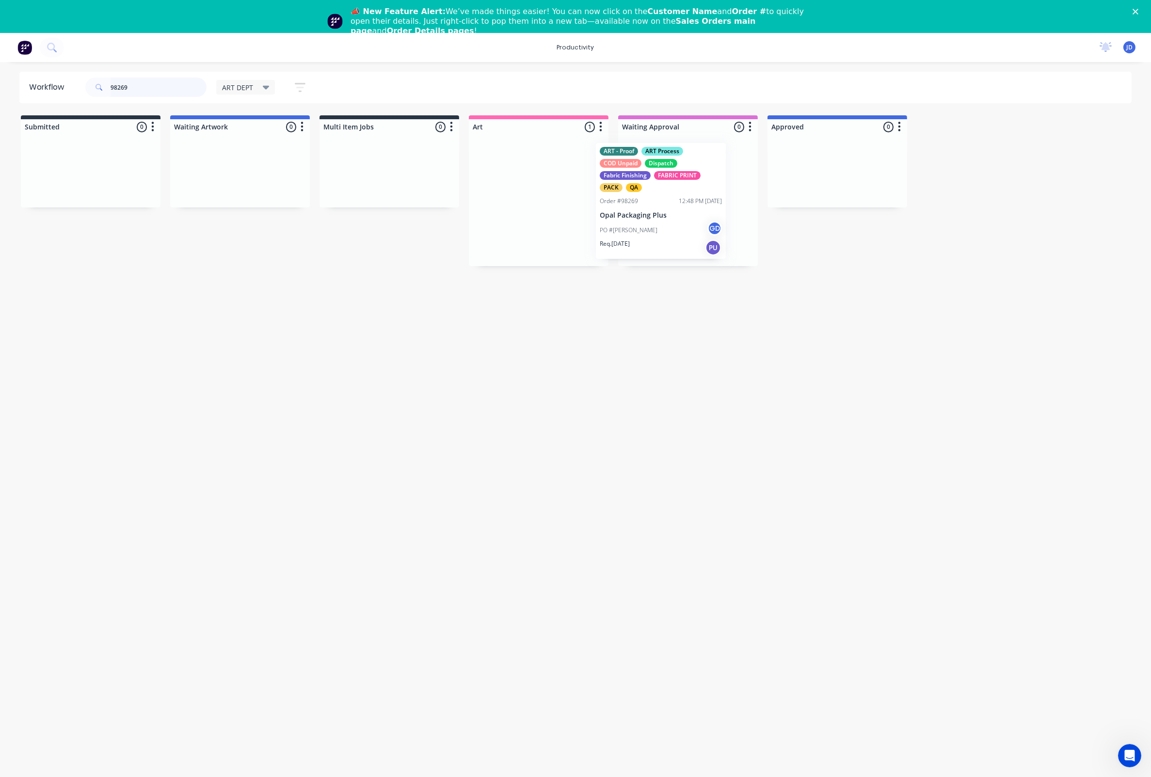
drag, startPoint x: 597, startPoint y: 201, endPoint x: 671, endPoint y: 199, distance: 73.7
drag, startPoint x: 155, startPoint y: 88, endPoint x: 68, endPoint y: 80, distance: 86.7
click at [68, 80] on header "Workflow 98269 ART DEPT Save new view None edit ART DEPT (Default) edit Banner …" at bounding box center [575, 88] width 1113 height 32
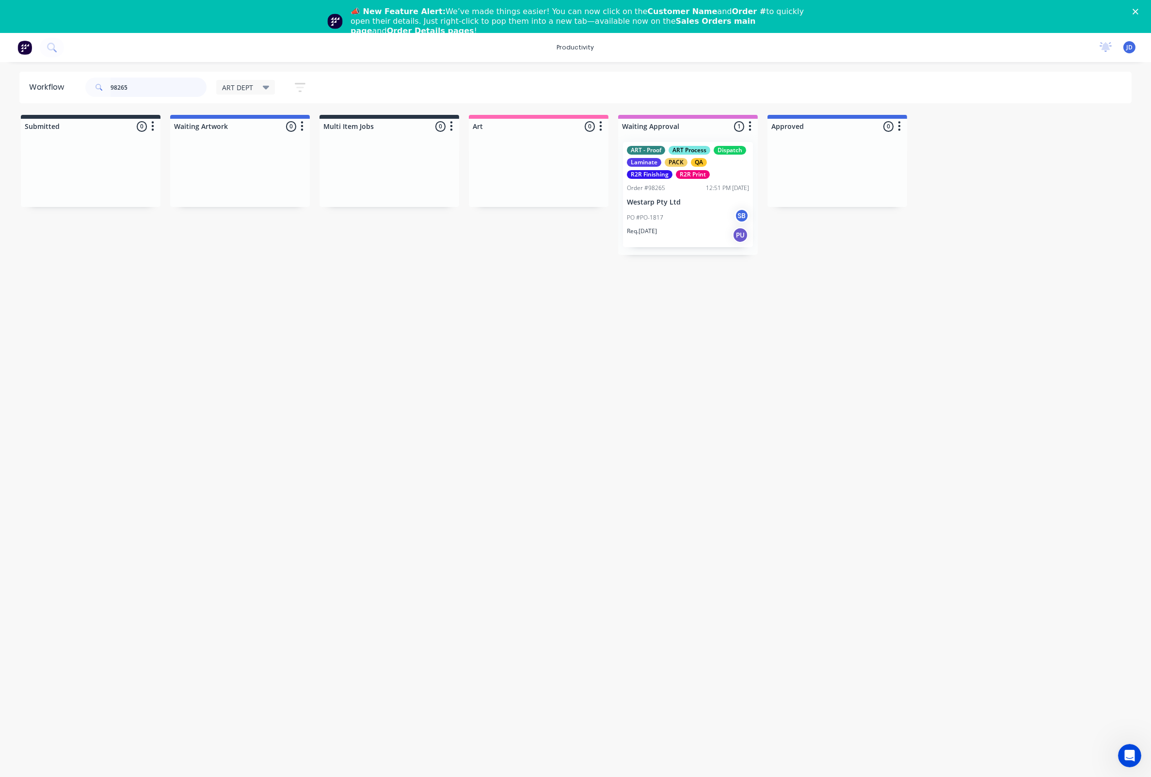
drag, startPoint x: 96, startPoint y: 83, endPoint x: 61, endPoint y: 79, distance: 35.7
click at [61, 79] on header "Workflow 98265 ART DEPT Save new view None edit ART DEPT (Default) edit Banner …" at bounding box center [575, 88] width 1113 height 32
drag, startPoint x: 700, startPoint y: 209, endPoint x: 779, endPoint y: 200, distance: 79.6
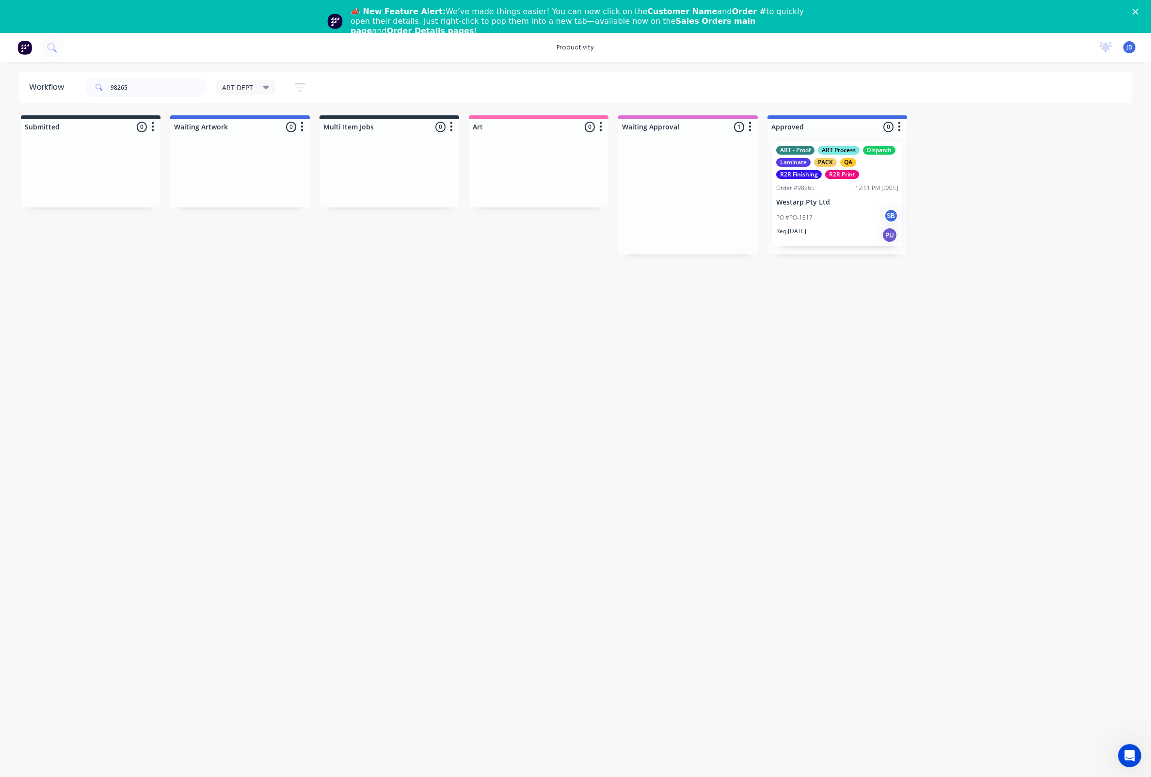
click at [812, 206] on div at bounding box center [838, 195] width 140 height 120
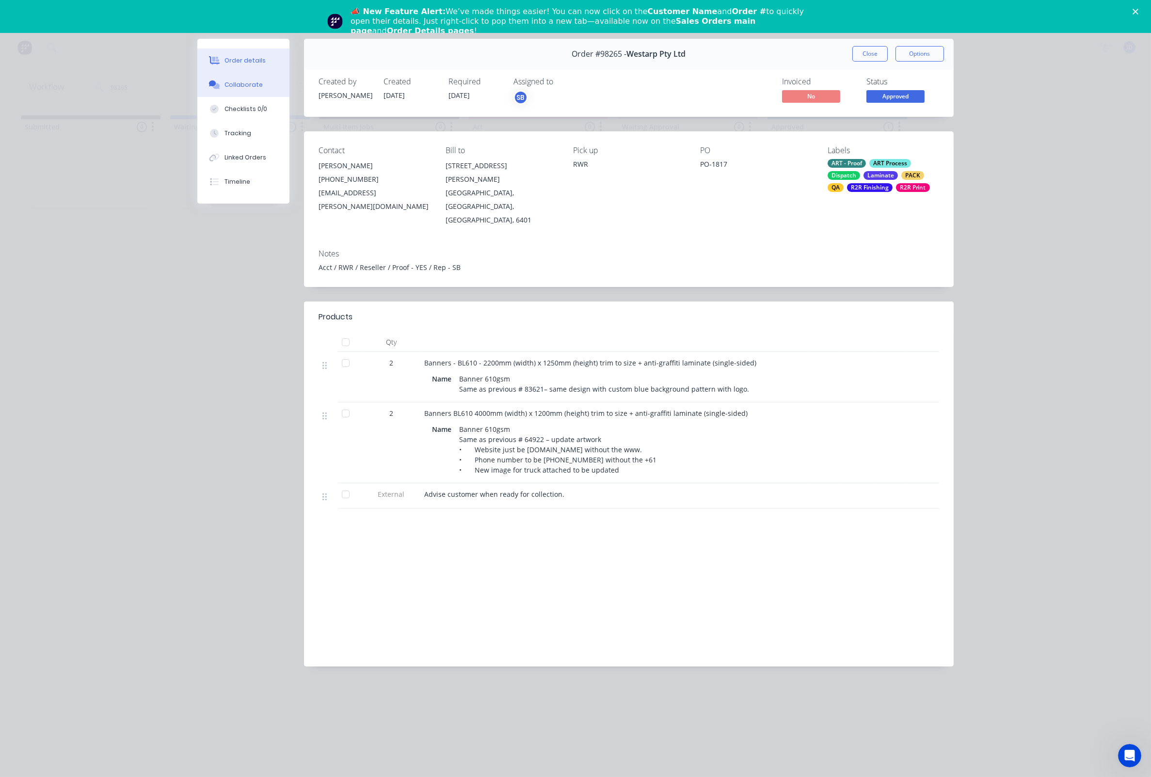
click at [234, 89] on div "Collaborate" at bounding box center [243, 84] width 38 height 9
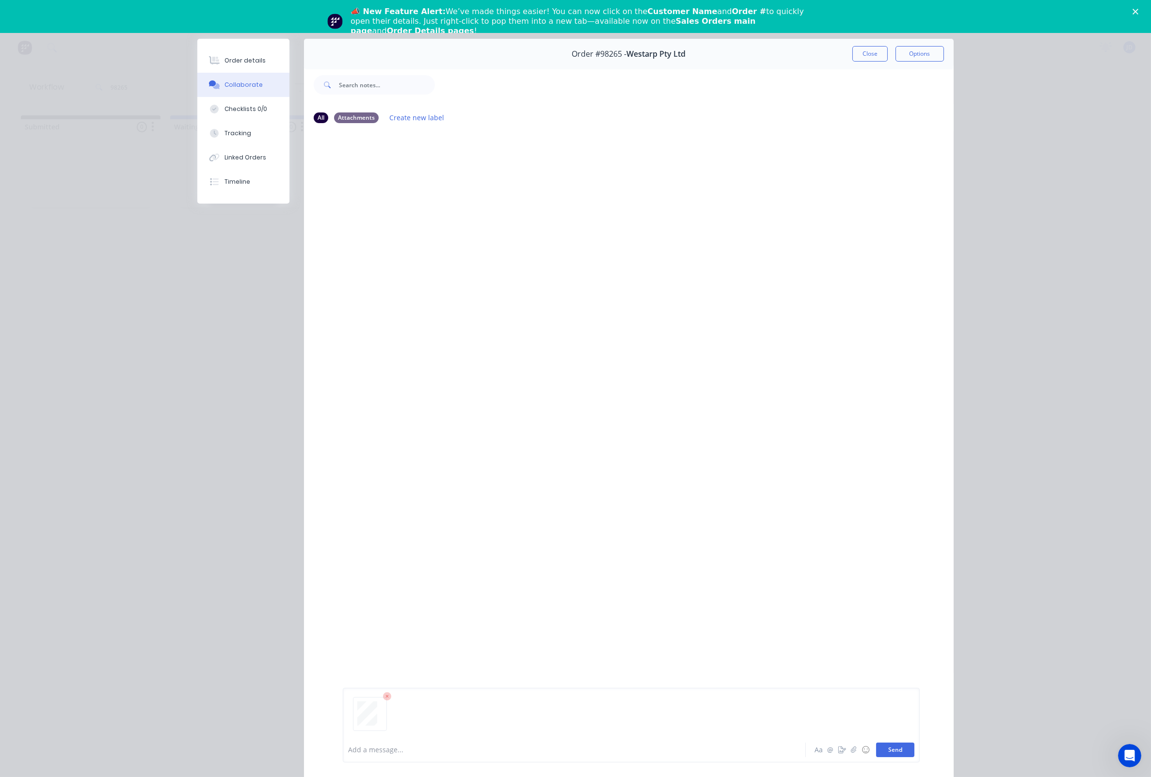
click at [888, 746] on button "Send" at bounding box center [895, 750] width 38 height 15
click at [869, 55] on button "Close" at bounding box center [869, 54] width 35 height 16
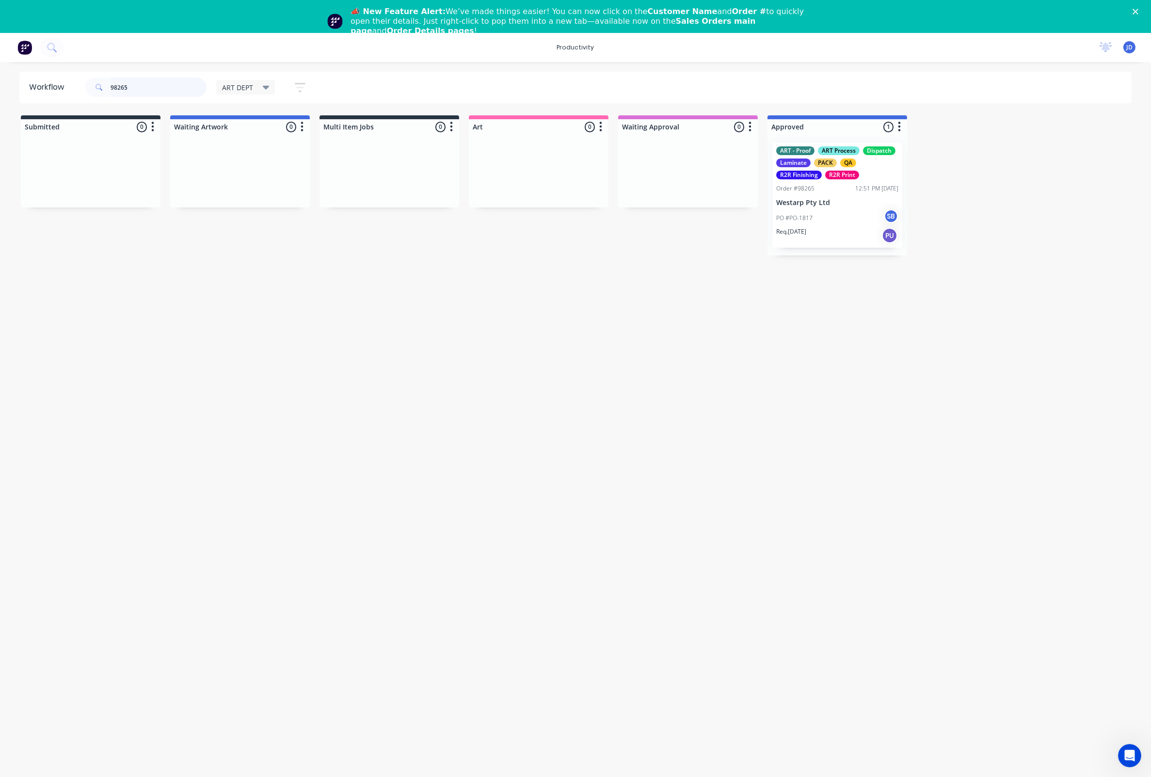
drag, startPoint x: 139, startPoint y: 86, endPoint x: 80, endPoint y: 84, distance: 59.2
click at [80, 84] on header "Workflow 98265 ART DEPT Save new view None edit ART DEPT (Default) edit Banner …" at bounding box center [575, 88] width 1113 height 32
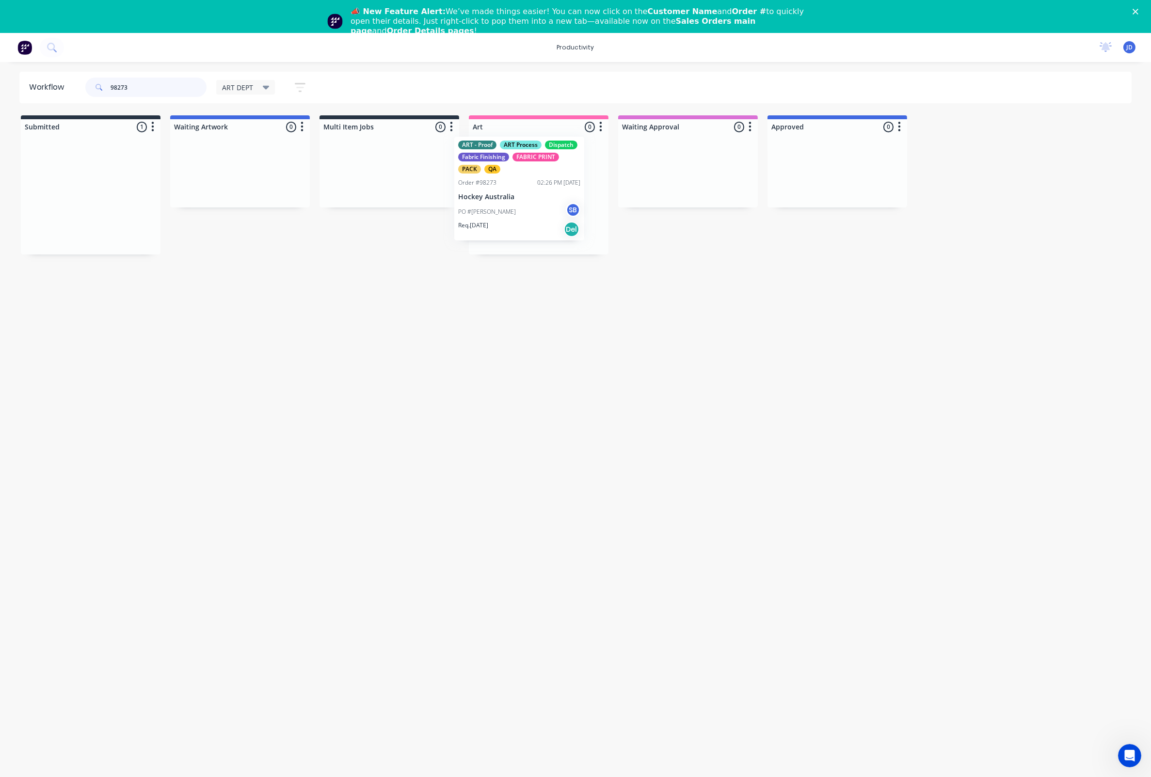
drag, startPoint x: 490, startPoint y: 176, endPoint x: 720, endPoint y: 173, distance: 229.4
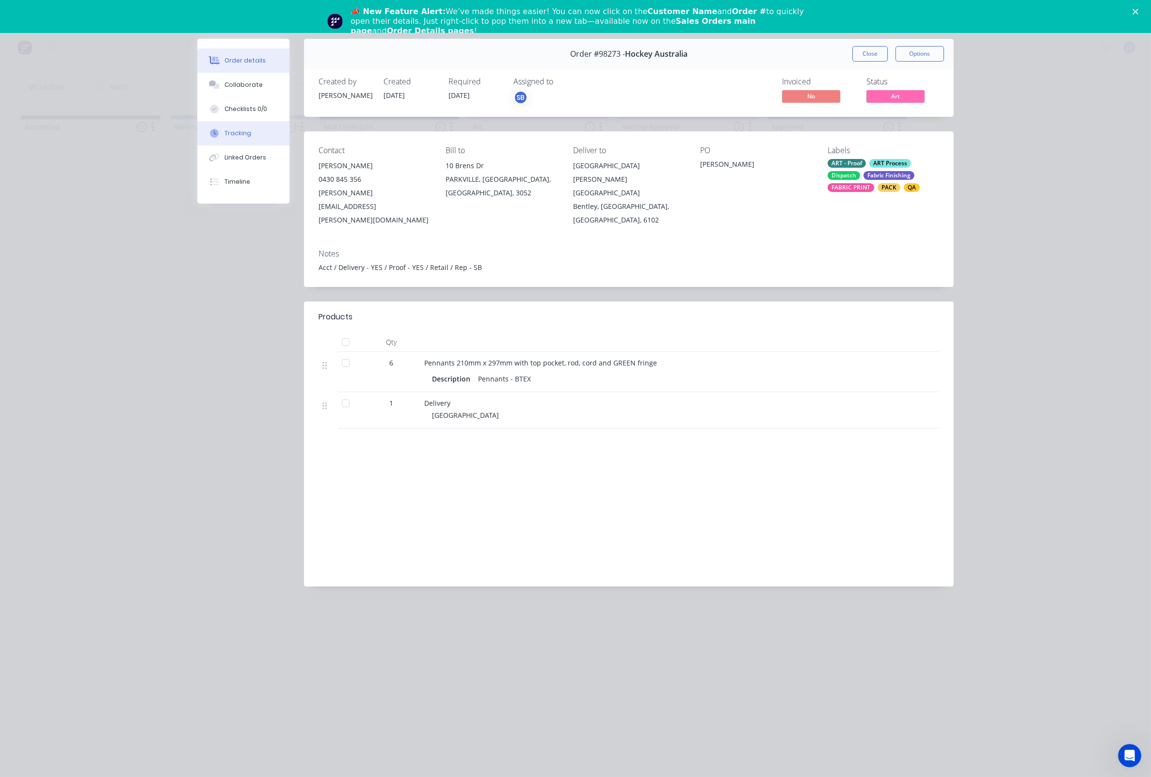
click at [199, 141] on button "Tracking" at bounding box center [243, 133] width 92 height 24
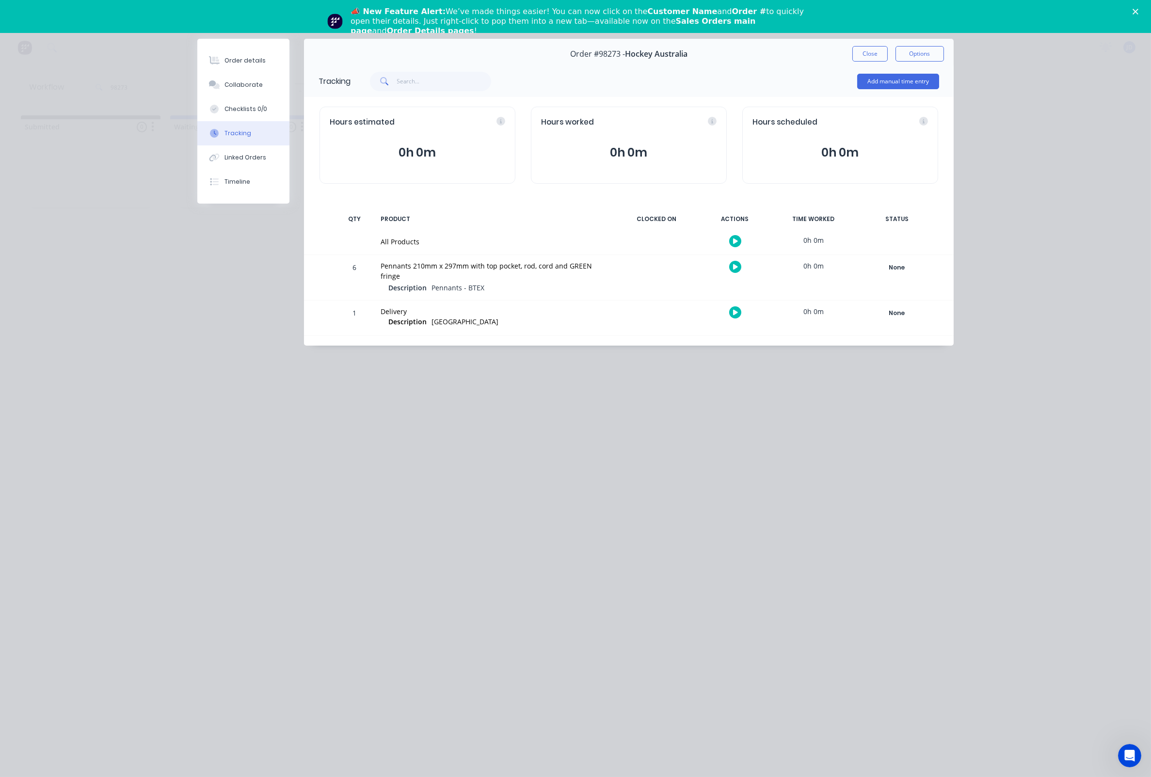
click at [737, 267] on icon "button" at bounding box center [735, 266] width 5 height 5
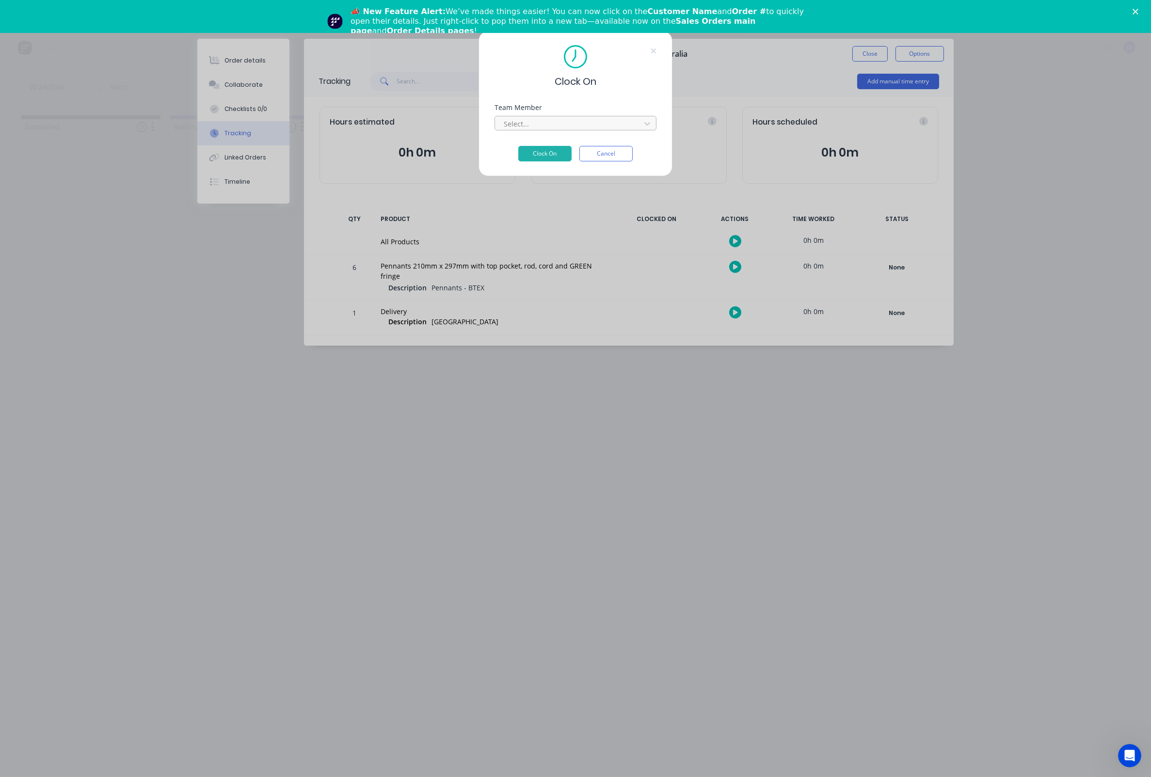
drag, startPoint x: 552, startPoint y: 138, endPoint x: 548, endPoint y: 134, distance: 5.8
click at [552, 138] on div "Team Member Select..." at bounding box center [576, 125] width 162 height 42
click at [546, 130] on div at bounding box center [569, 124] width 133 height 12
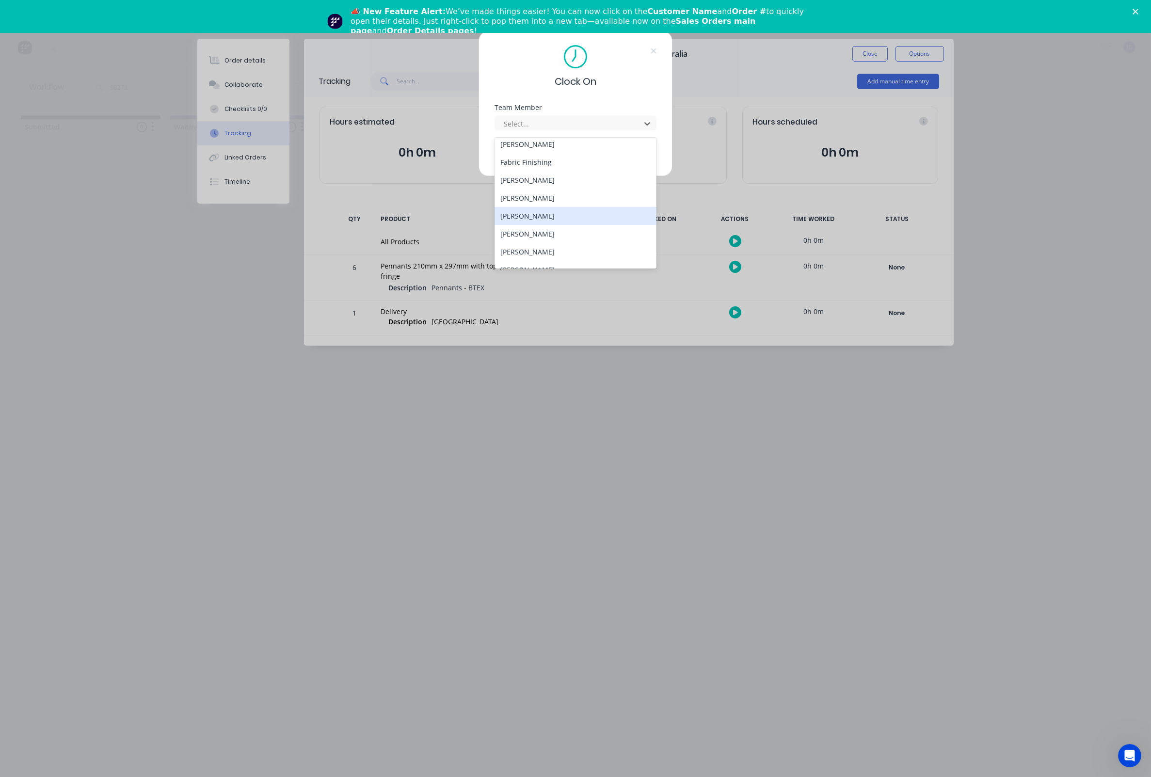
scroll to position [99, 0]
click at [518, 193] on div "[PERSON_NAME]" at bounding box center [576, 193] width 162 height 18
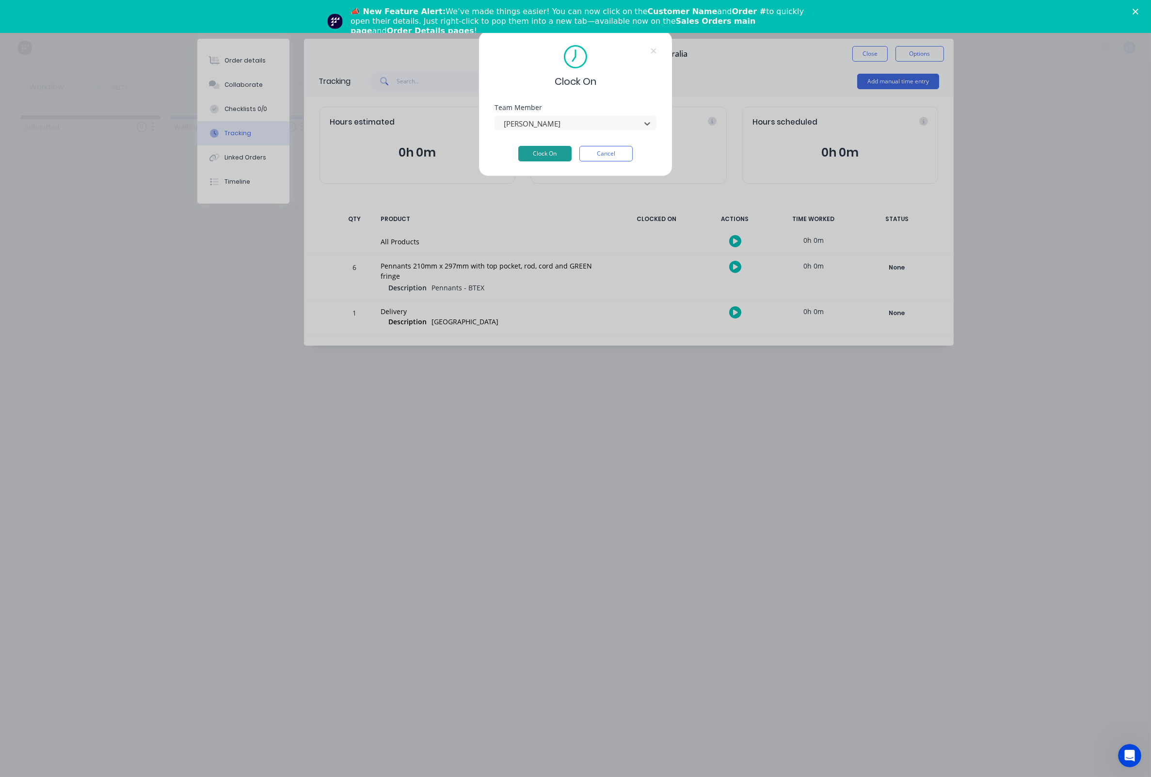
click at [532, 153] on button "Clock On" at bounding box center [544, 154] width 53 height 16
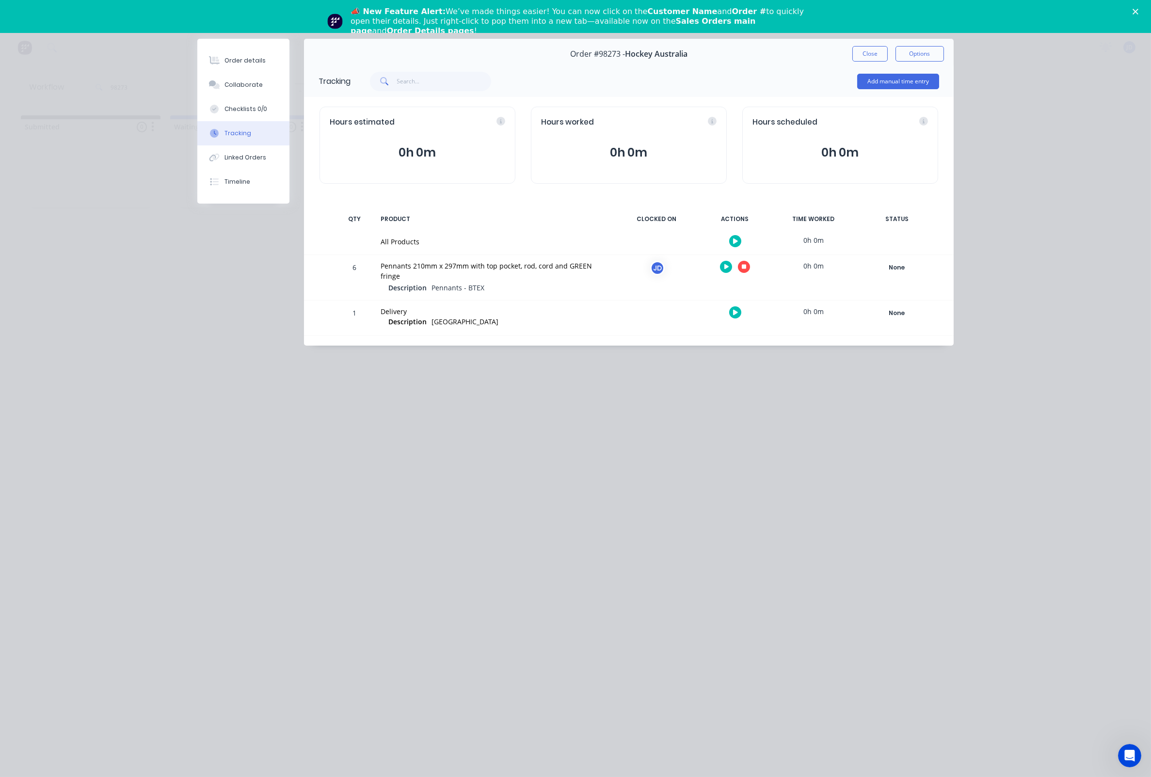
click at [743, 267] on icon "button" at bounding box center [744, 267] width 5 height 5
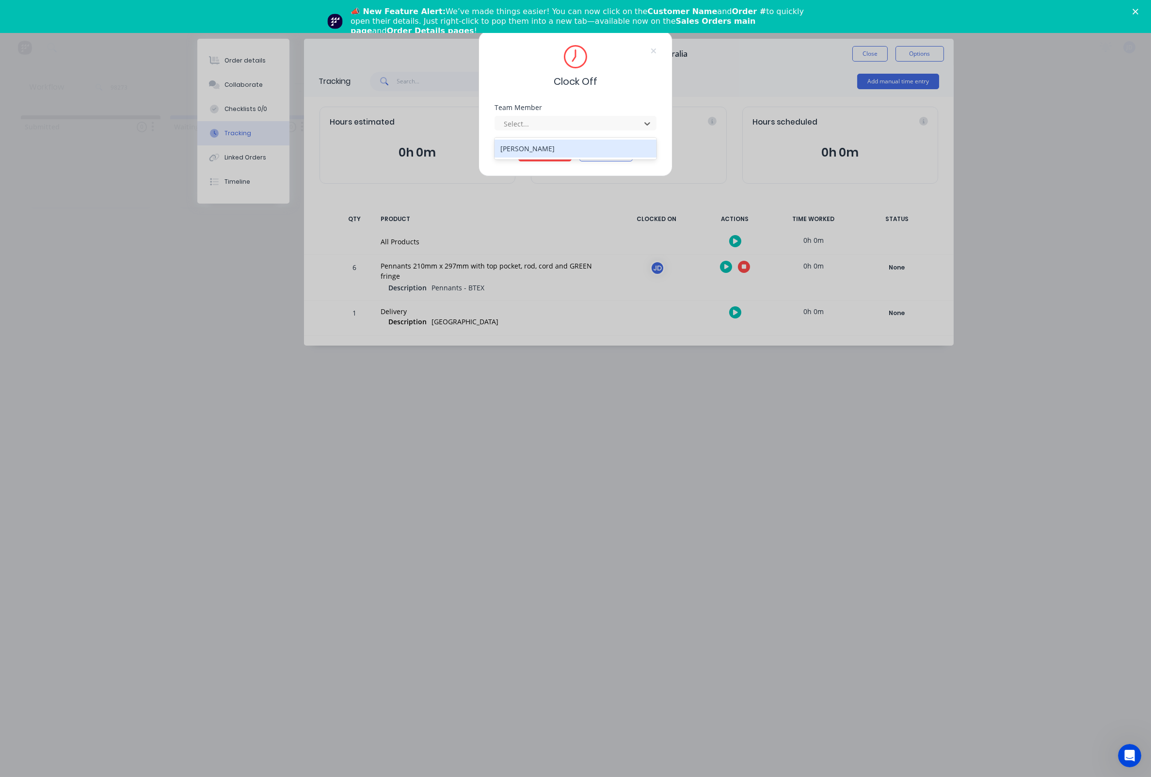
drag, startPoint x: 571, startPoint y: 130, endPoint x: 532, endPoint y: 144, distance: 40.8
click at [571, 130] on div at bounding box center [569, 124] width 133 height 12
click at [525, 146] on div "[PERSON_NAME]" at bounding box center [576, 149] width 162 height 18
click at [539, 160] on button "Clock Off" at bounding box center [544, 154] width 53 height 16
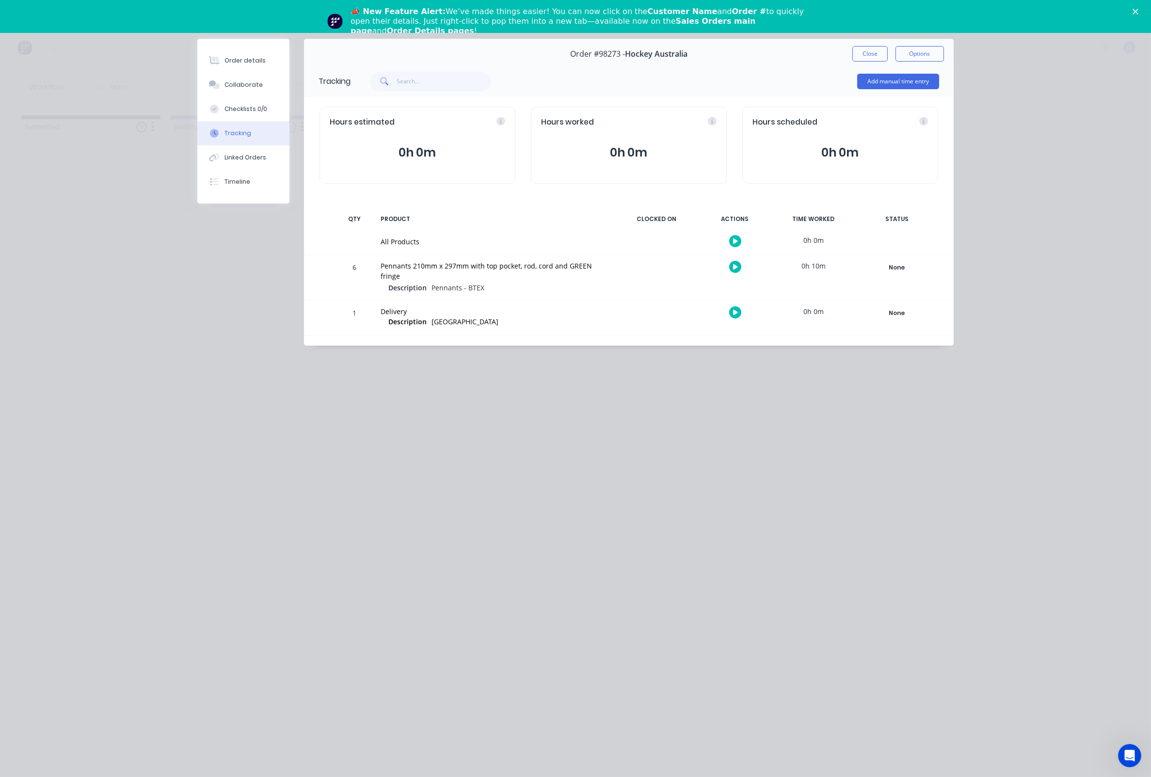
click at [861, 63] on div "Order #98273 - Hockey Australia Close Options" at bounding box center [629, 54] width 650 height 31
click at [860, 59] on button "Close" at bounding box center [869, 54] width 35 height 16
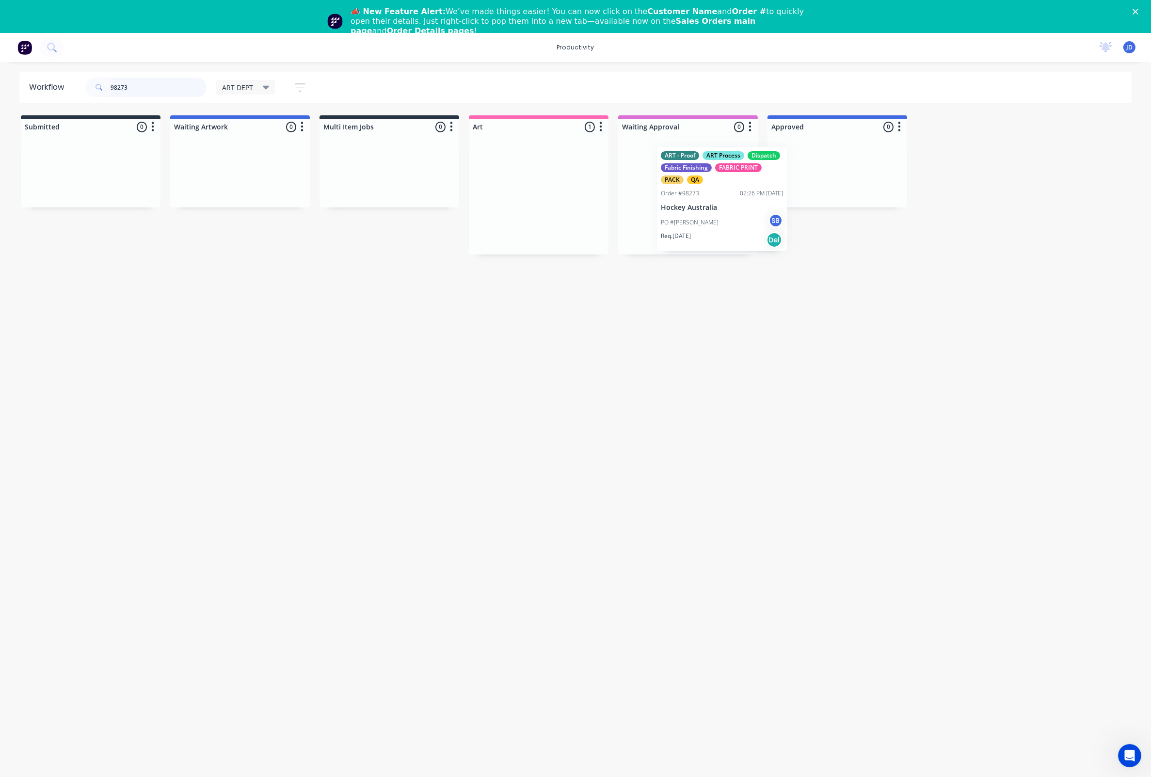
drag, startPoint x: 684, startPoint y: 177, endPoint x: 692, endPoint y: 177, distance: 7.8
click at [143, 88] on input "98273" at bounding box center [159, 87] width 96 height 19
drag, startPoint x: 70, startPoint y: 89, endPoint x: 64, endPoint y: 89, distance: 6.3
click at [64, 89] on header "Workflow 98273 ART DEPT Save new view None edit ART DEPT (Default) edit Banner …" at bounding box center [575, 88] width 1113 height 32
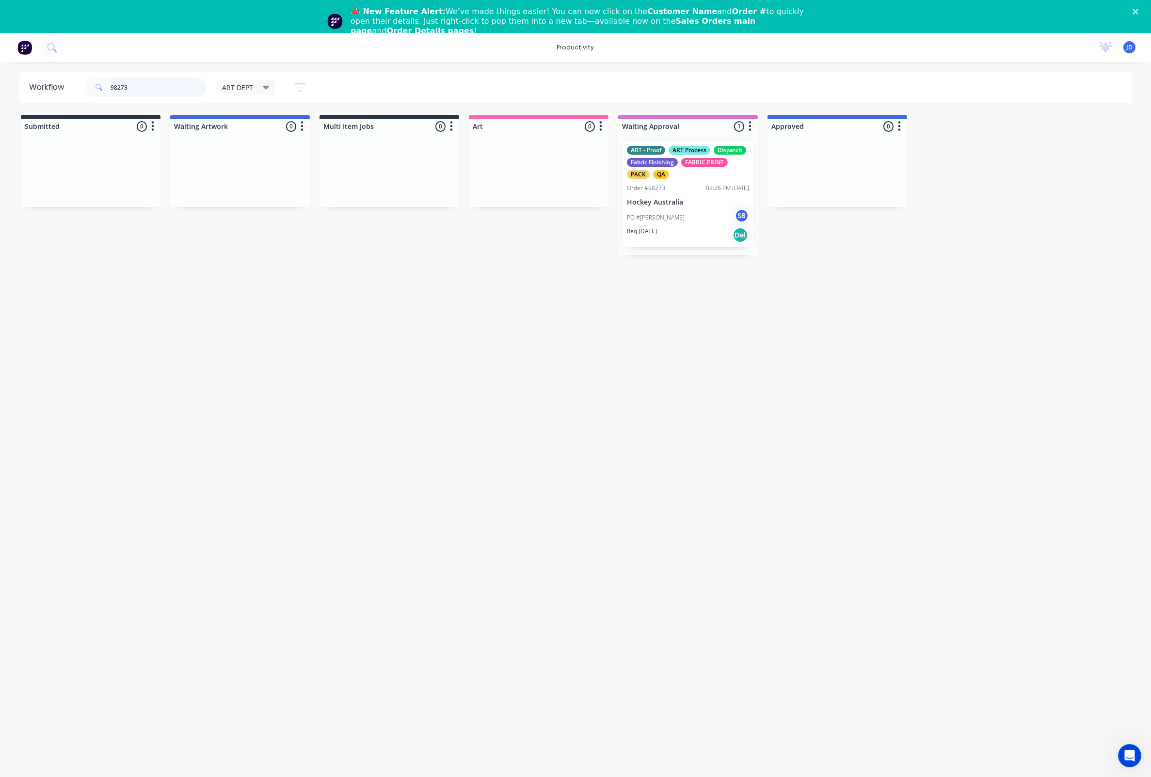
scroll to position [0, 0]
click at [146, 83] on input "98273" at bounding box center [159, 87] width 96 height 19
drag, startPoint x: 58, startPoint y: 87, endPoint x: 51, endPoint y: 87, distance: 6.8
click at [52, 87] on header "Workflow 98273 ART DEPT Save new view None edit ART DEPT (Default) edit Banner …" at bounding box center [575, 88] width 1113 height 32
type input "98257"
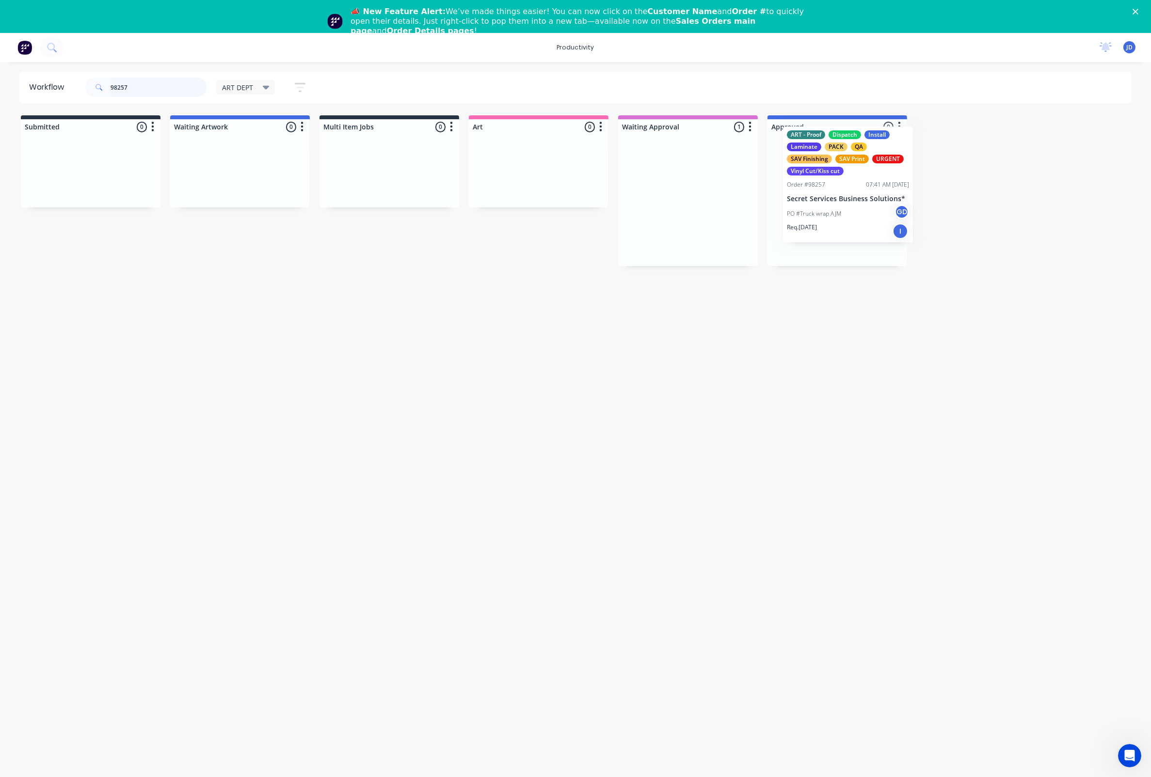
drag, startPoint x: 763, startPoint y: 192, endPoint x: 814, endPoint y: 198, distance: 51.2
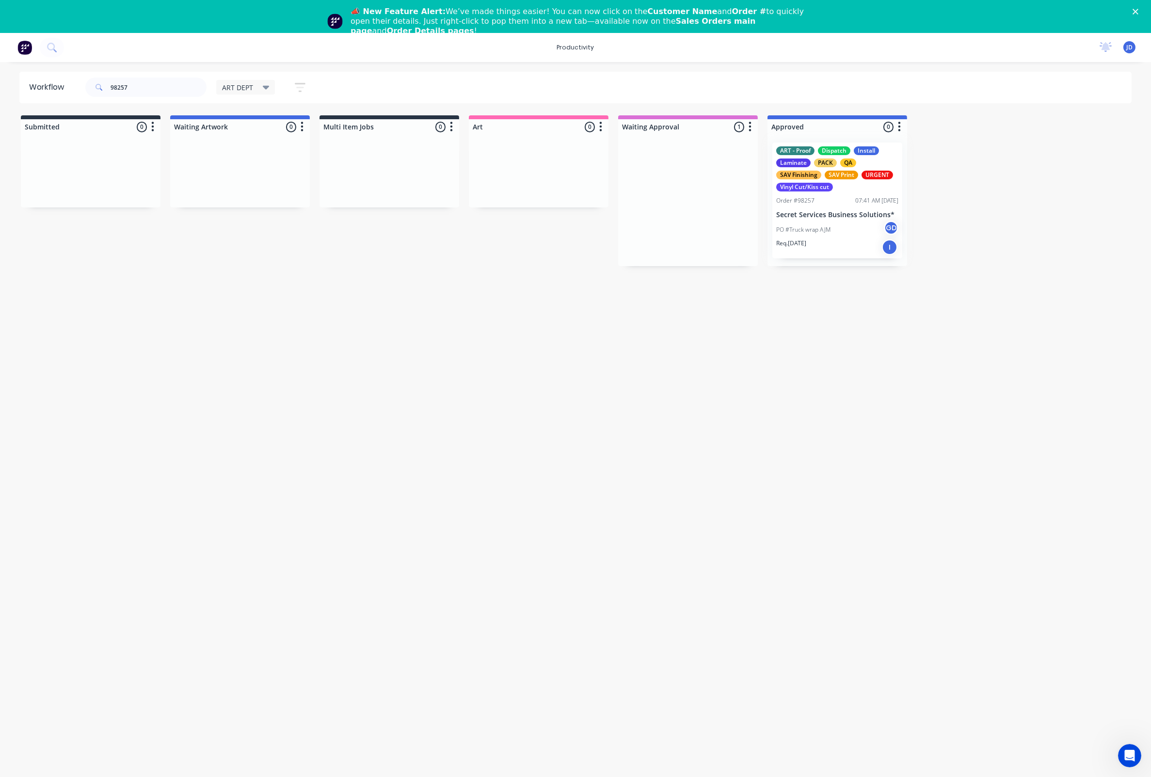
click at [816, 231] on div at bounding box center [838, 200] width 140 height 131
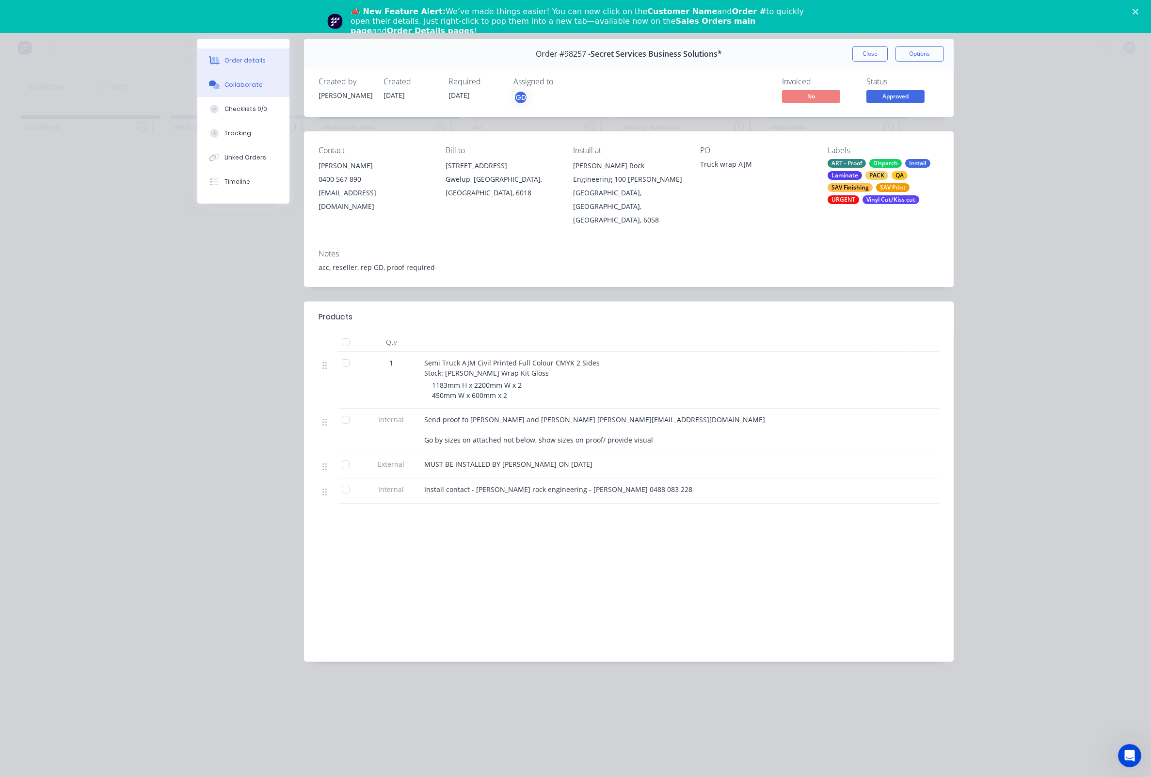
click at [227, 95] on button "Collaborate" at bounding box center [243, 85] width 92 height 24
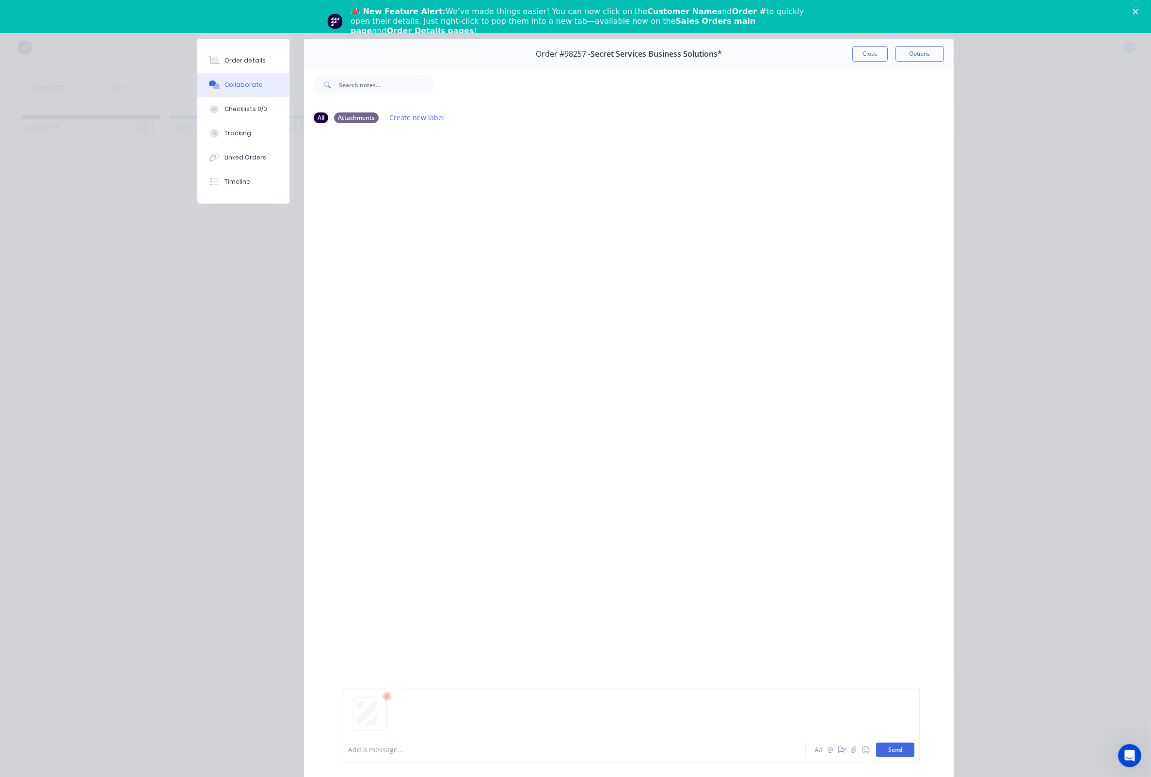
click at [906, 749] on button "Send" at bounding box center [895, 750] width 38 height 15
click at [1137, 14] on icon "Close" at bounding box center [1136, 12] width 6 height 6
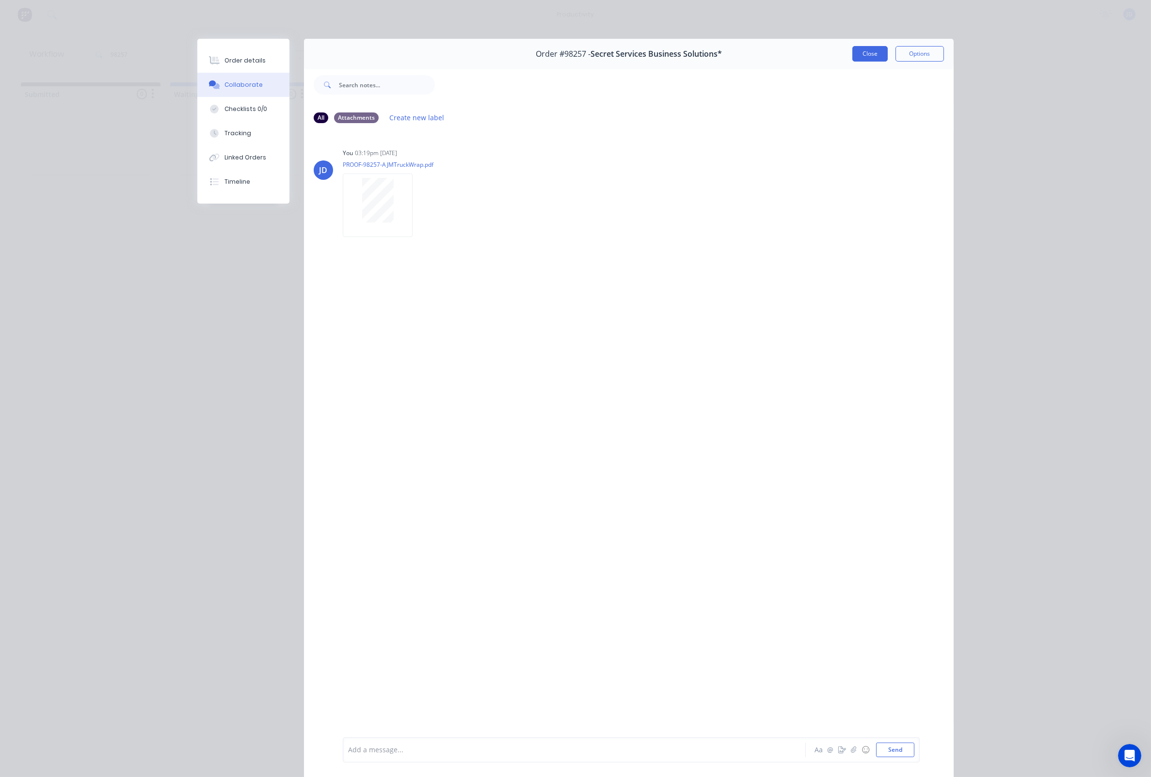
click at [867, 54] on button "Close" at bounding box center [869, 54] width 35 height 16
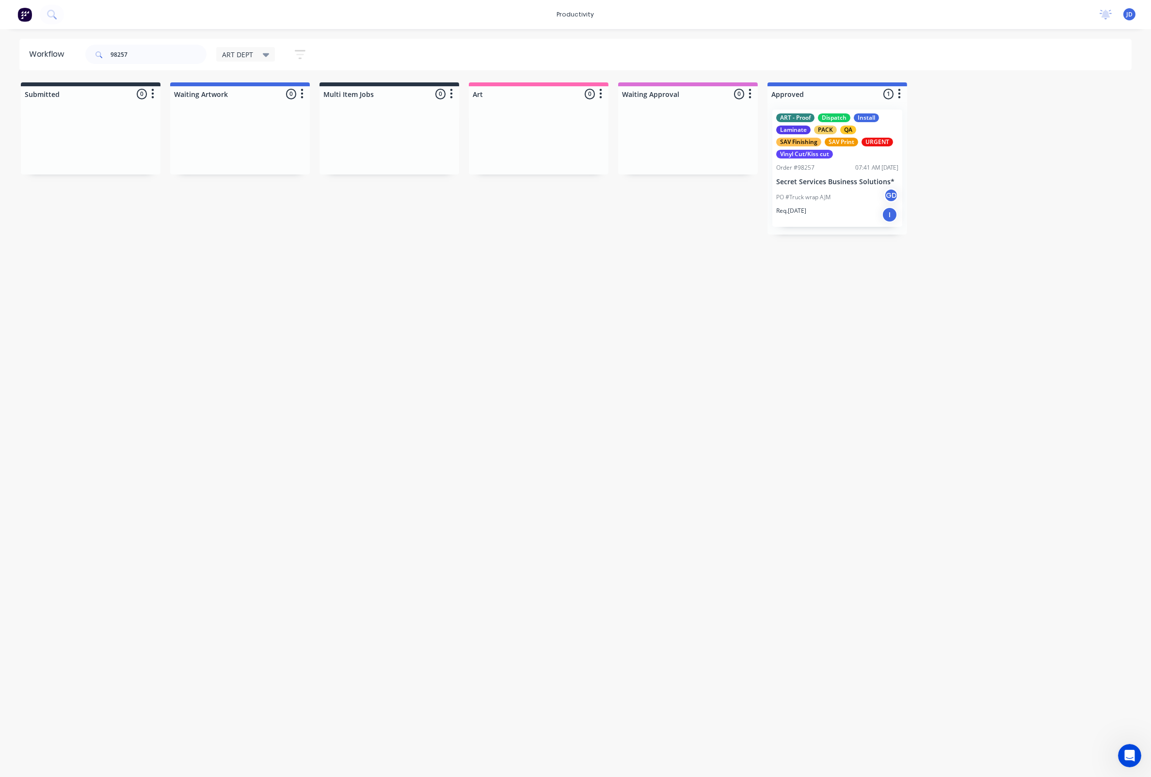
drag, startPoint x: 431, startPoint y: 212, endPoint x: 419, endPoint y: 208, distance: 12.1
drag, startPoint x: 134, startPoint y: 54, endPoint x: 93, endPoint y: 52, distance: 41.7
click at [93, 52] on div "98257" at bounding box center [145, 54] width 121 height 19
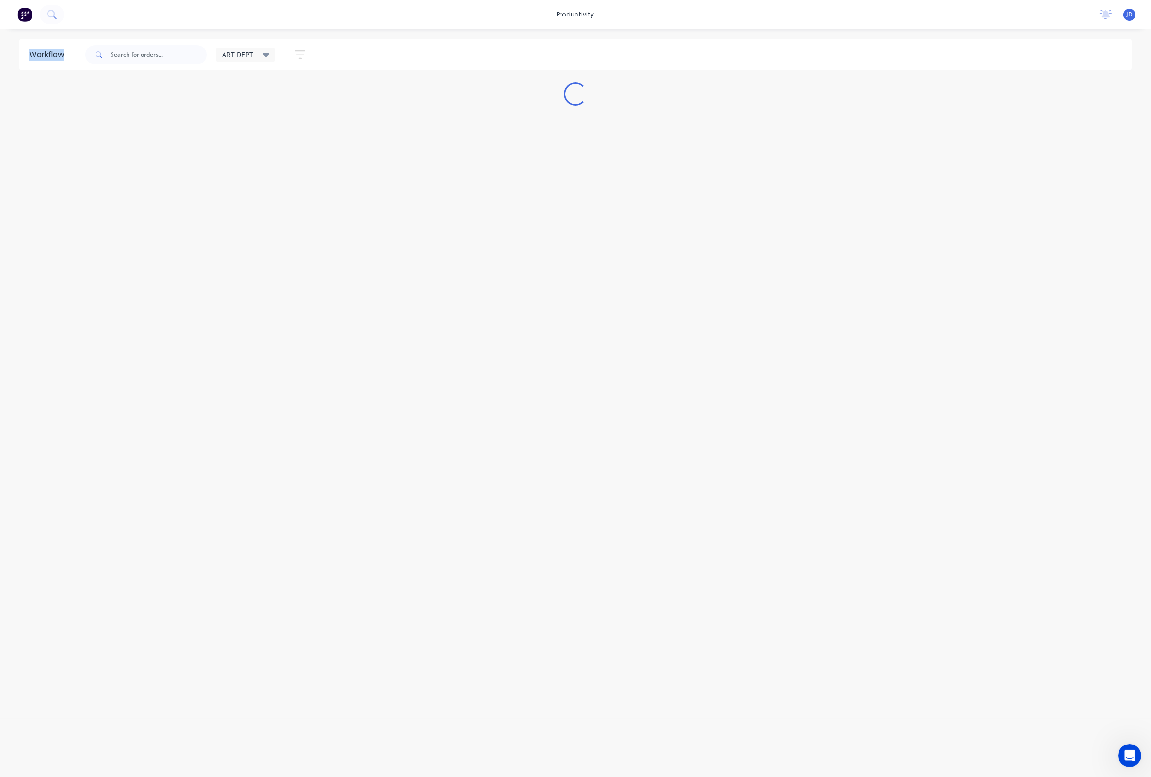
drag, startPoint x: 67, startPoint y: 54, endPoint x: 16, endPoint y: 52, distance: 51.9
click at [27, 52] on div "Workflow" at bounding box center [51, 54] width 64 height 29
